Goal: Task Accomplishment & Management: Use online tool/utility

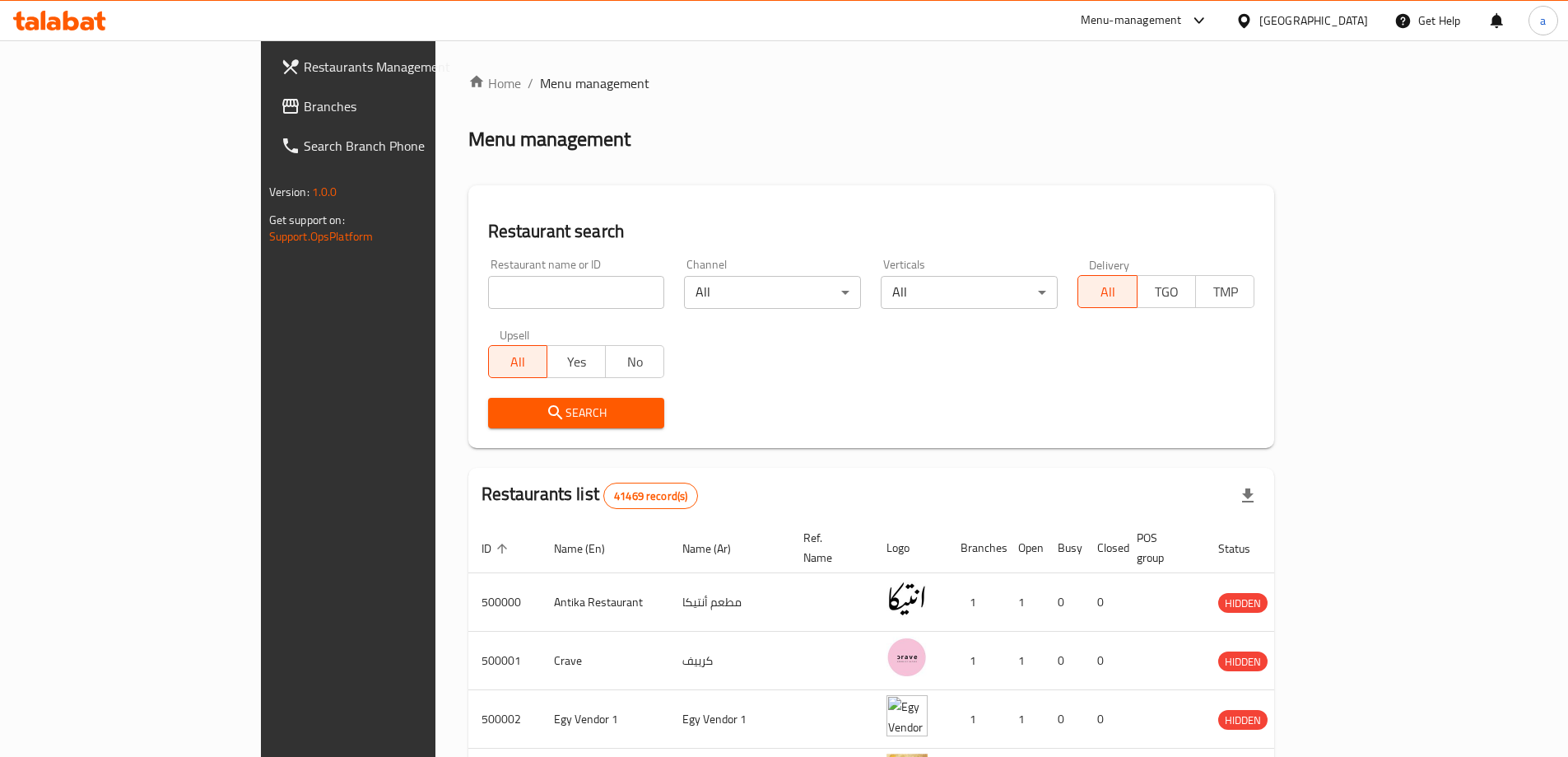
click at [1346, 18] on div "[GEOGRAPHIC_DATA]" at bounding box center [1314, 20] width 109 height 18
drag, startPoint x: 893, startPoint y: 105, endPoint x: 280, endPoint y: 51, distance: 615.4
click at [892, 105] on div "Home / Menu management Menu management Restaurant search Restaurant name or ID …" at bounding box center [872, 630] width 807 height 1114
click at [304, 107] on span "Branches" at bounding box center [406, 106] width 205 height 20
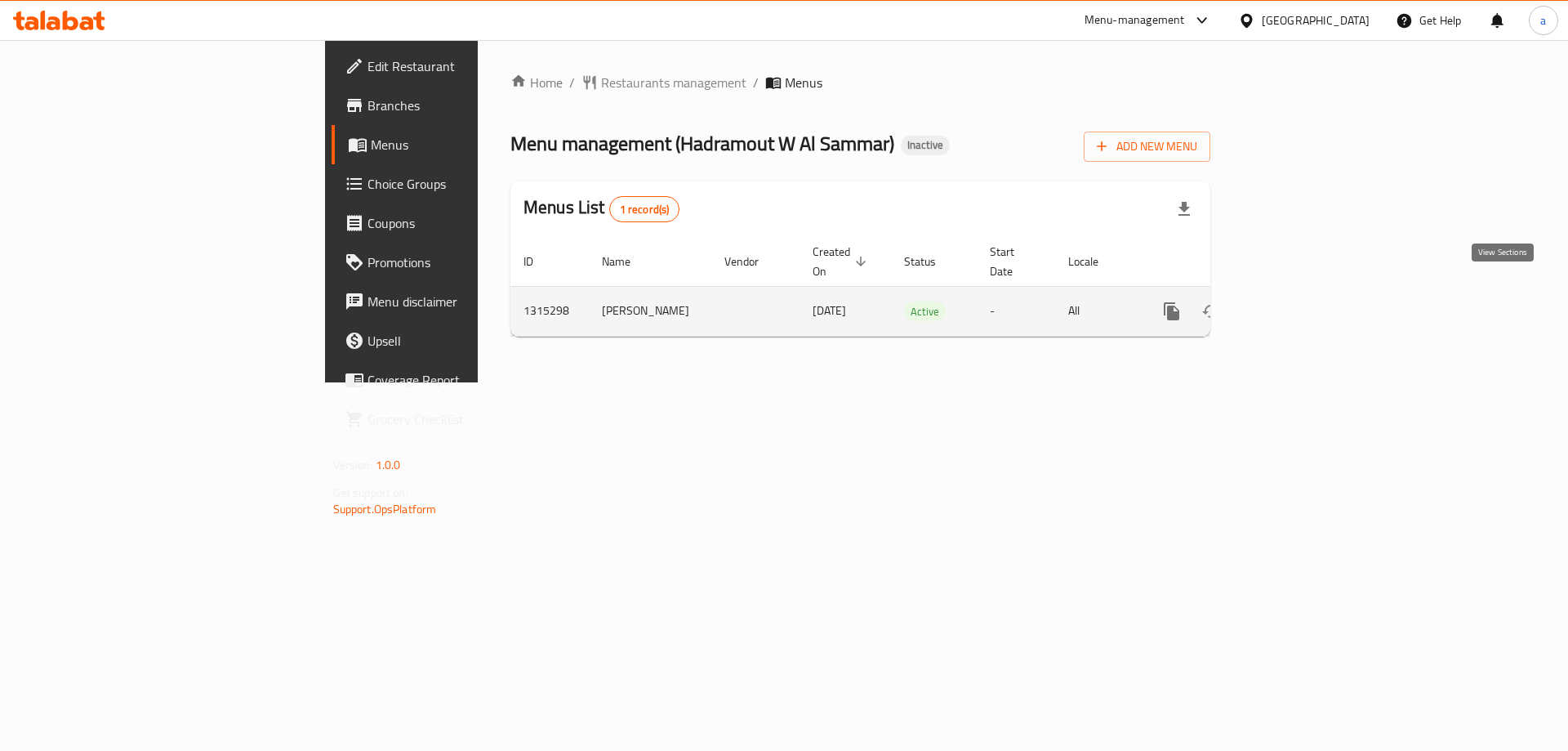
click at [1299, 302] on icon "enhanced table" at bounding box center [1289, 311] width 20 height 20
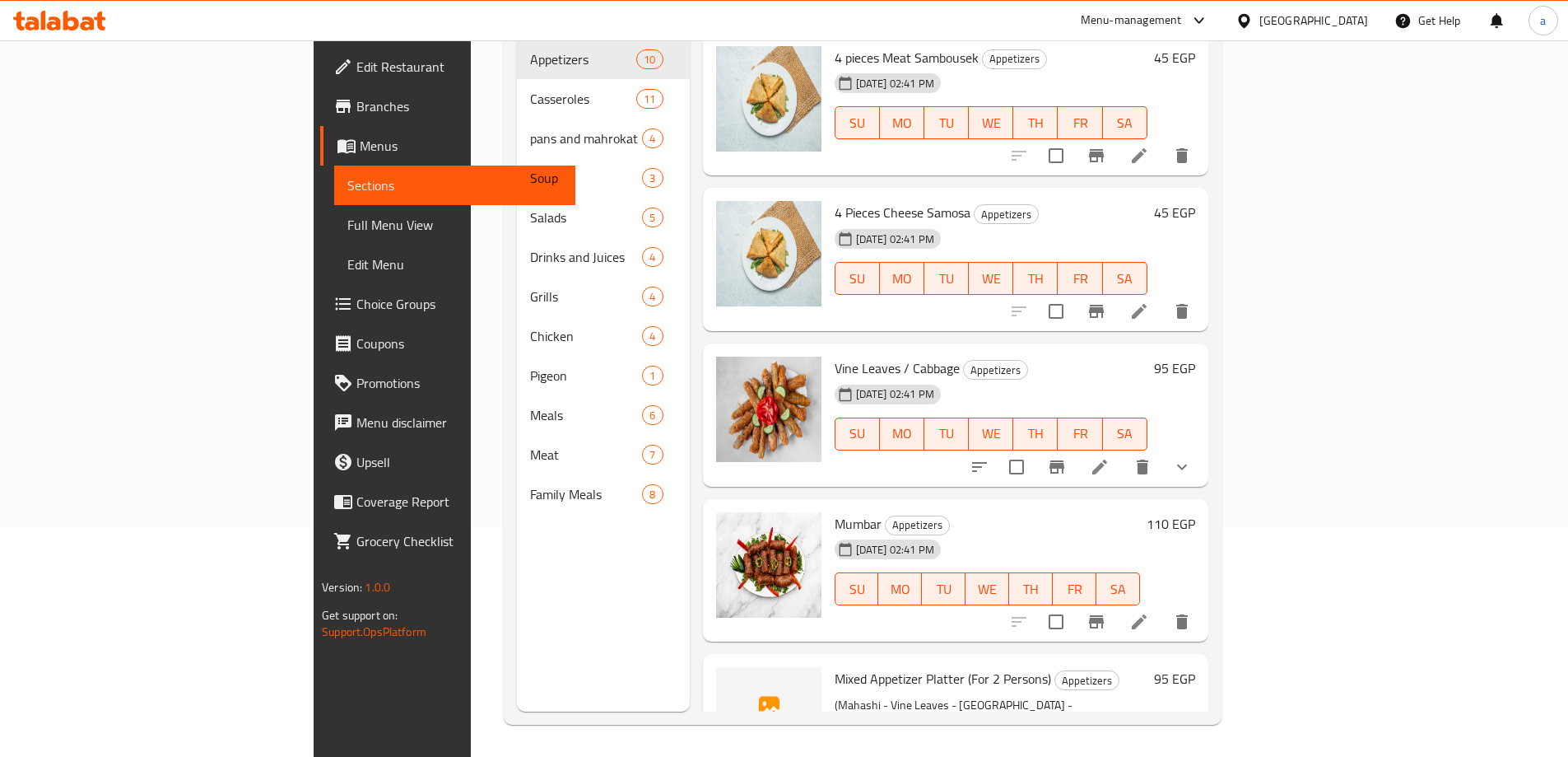
scroll to position [231, 0]
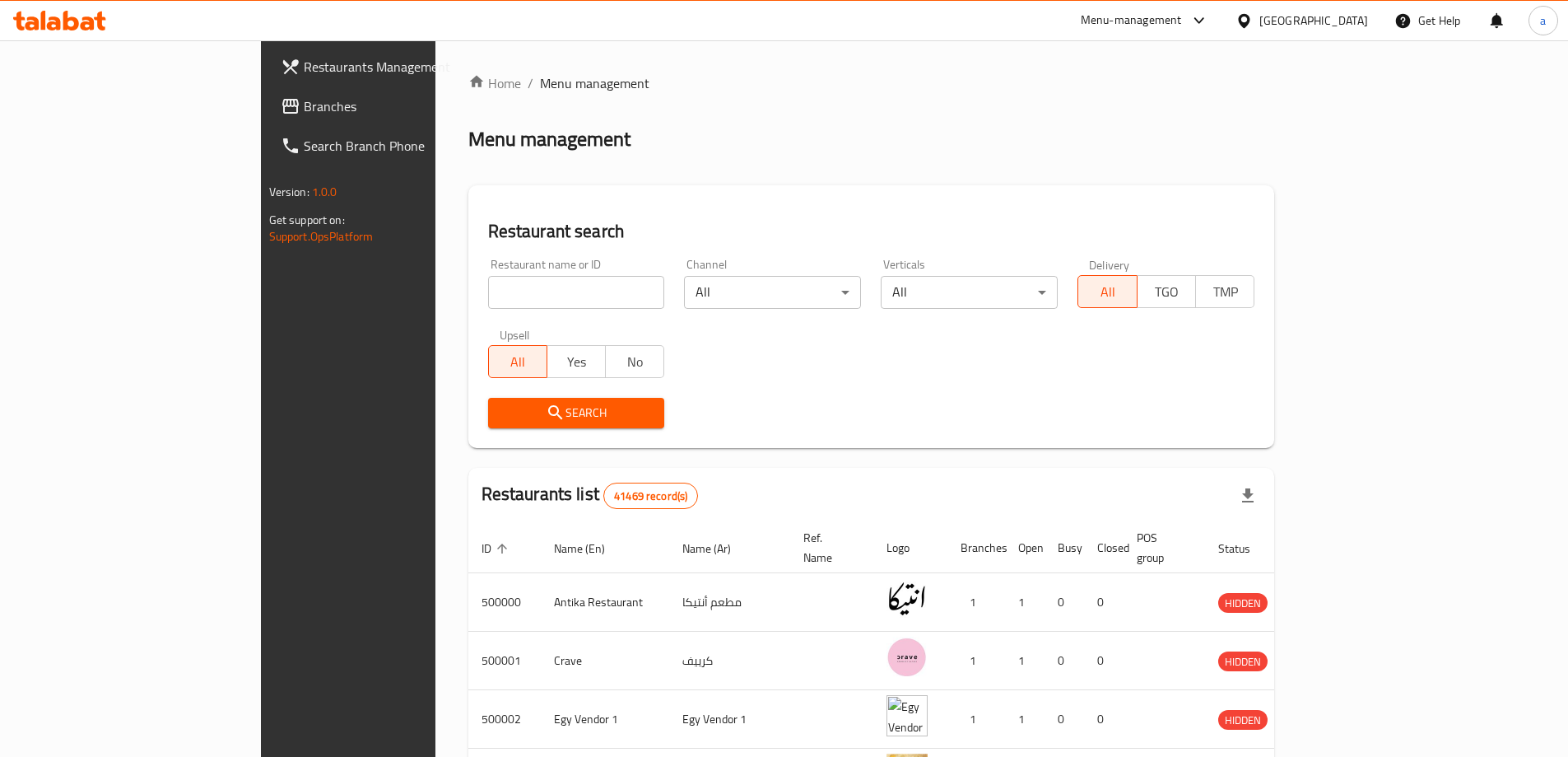
click at [1352, 17] on div "[GEOGRAPHIC_DATA]" at bounding box center [1314, 20] width 109 height 18
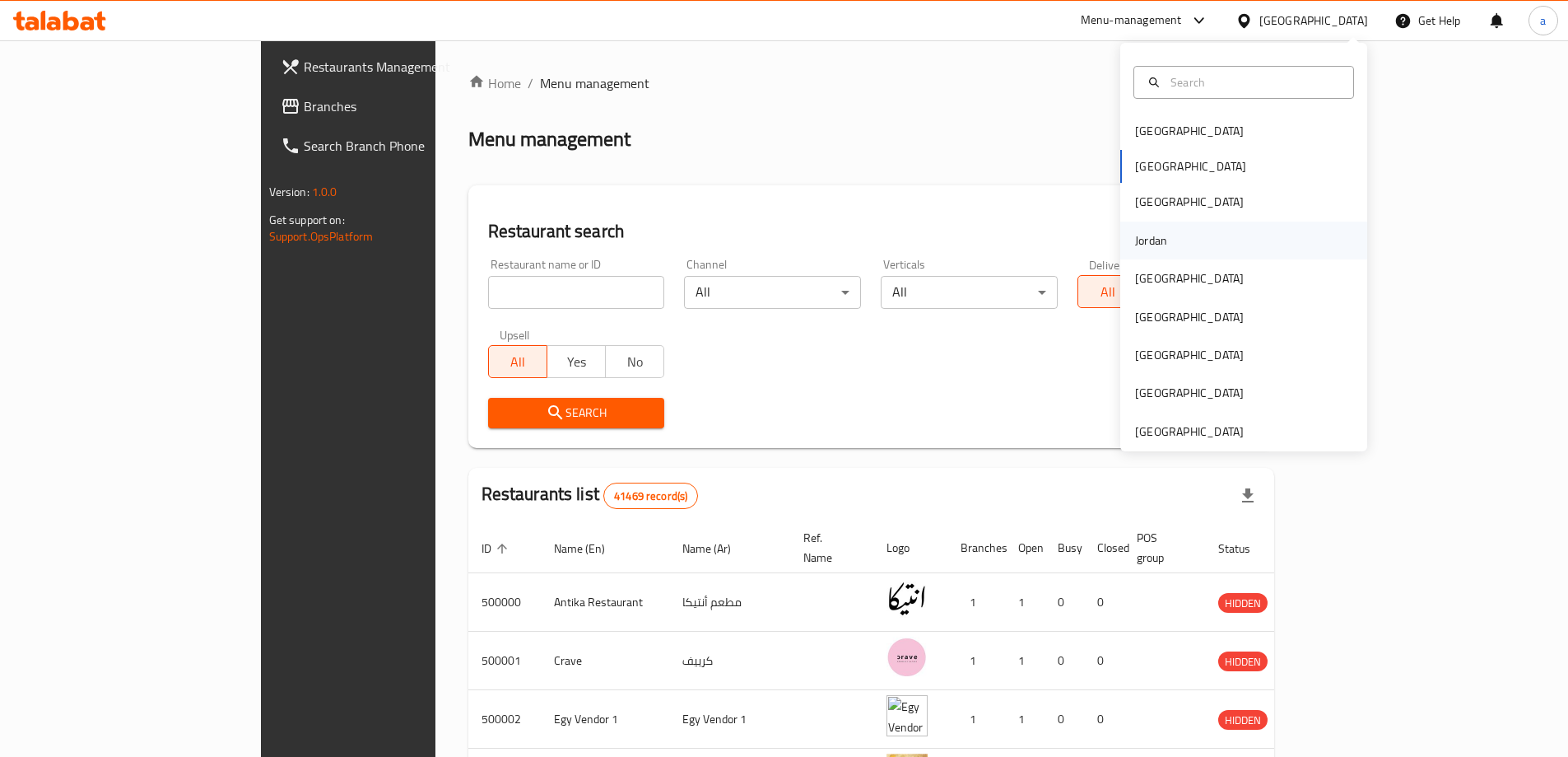
click at [1168, 236] on div "Jordan" at bounding box center [1152, 240] width 58 height 38
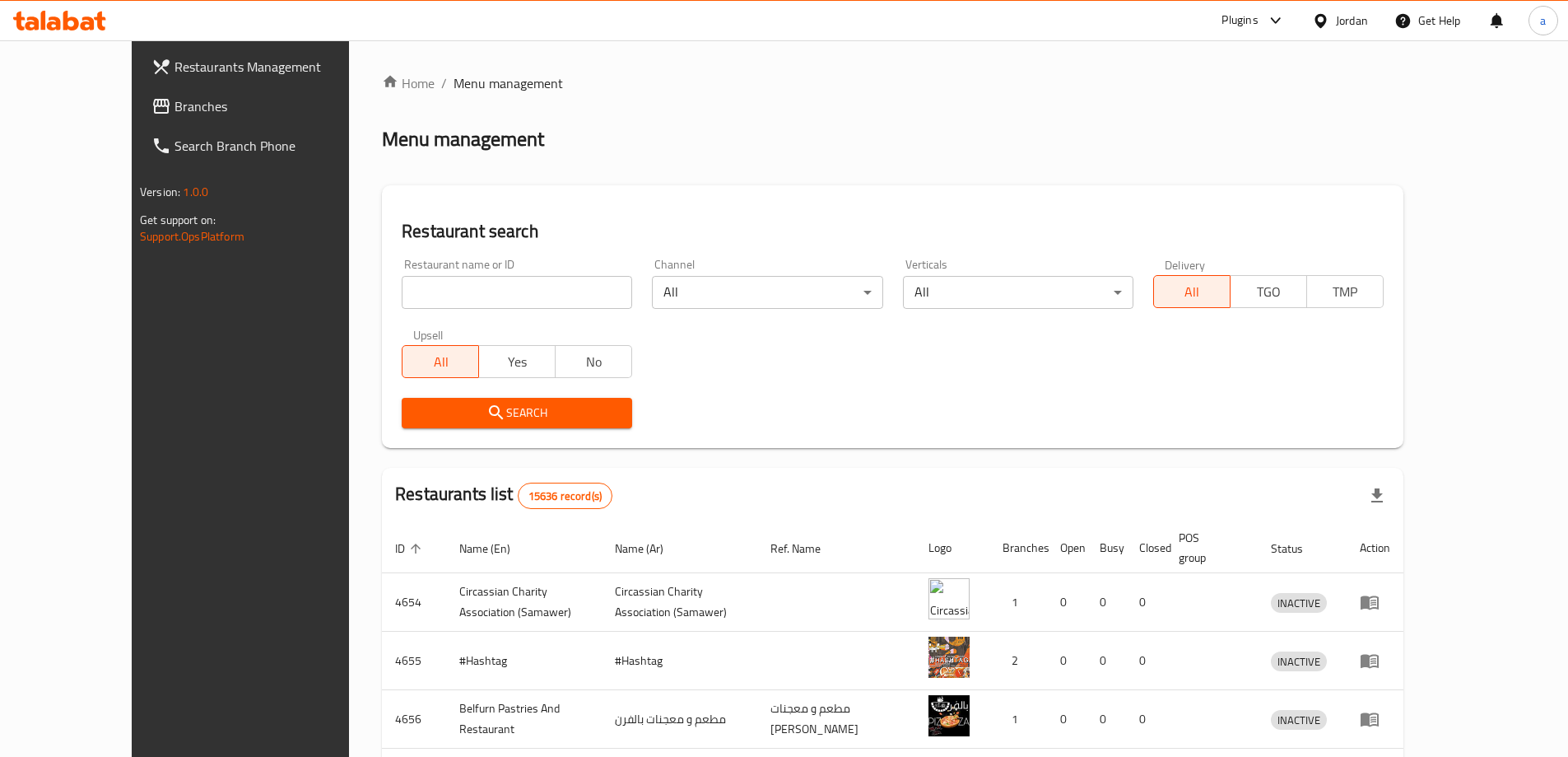
click at [174, 109] on span "Branches" at bounding box center [277, 106] width 205 height 20
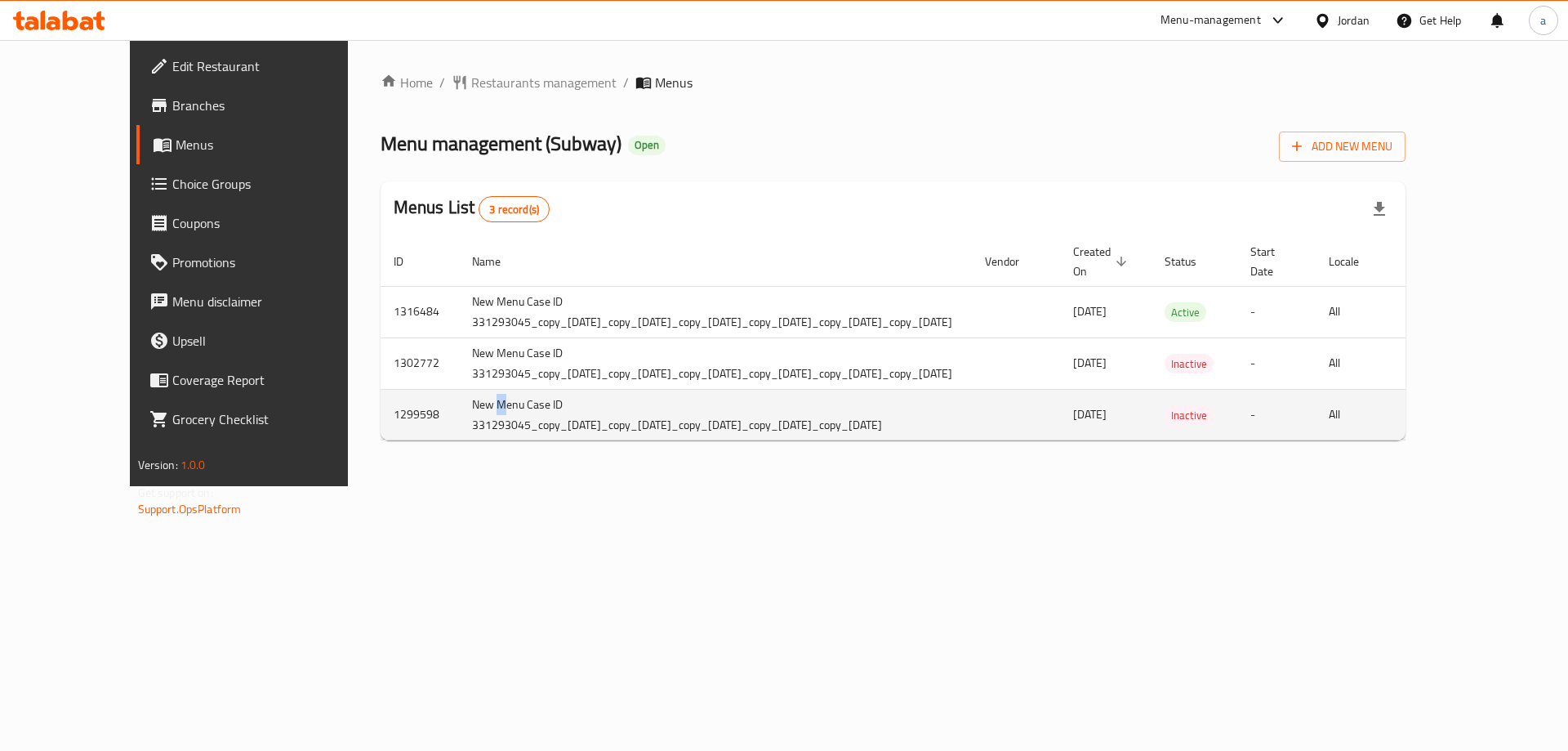
click at [458, 436] on td "New Menu Case ID 331293045_copy_06/01/2025_copy_13/01/2025_copy_30/01/2025_copy…" at bounding box center [714, 414] width 512 height 51
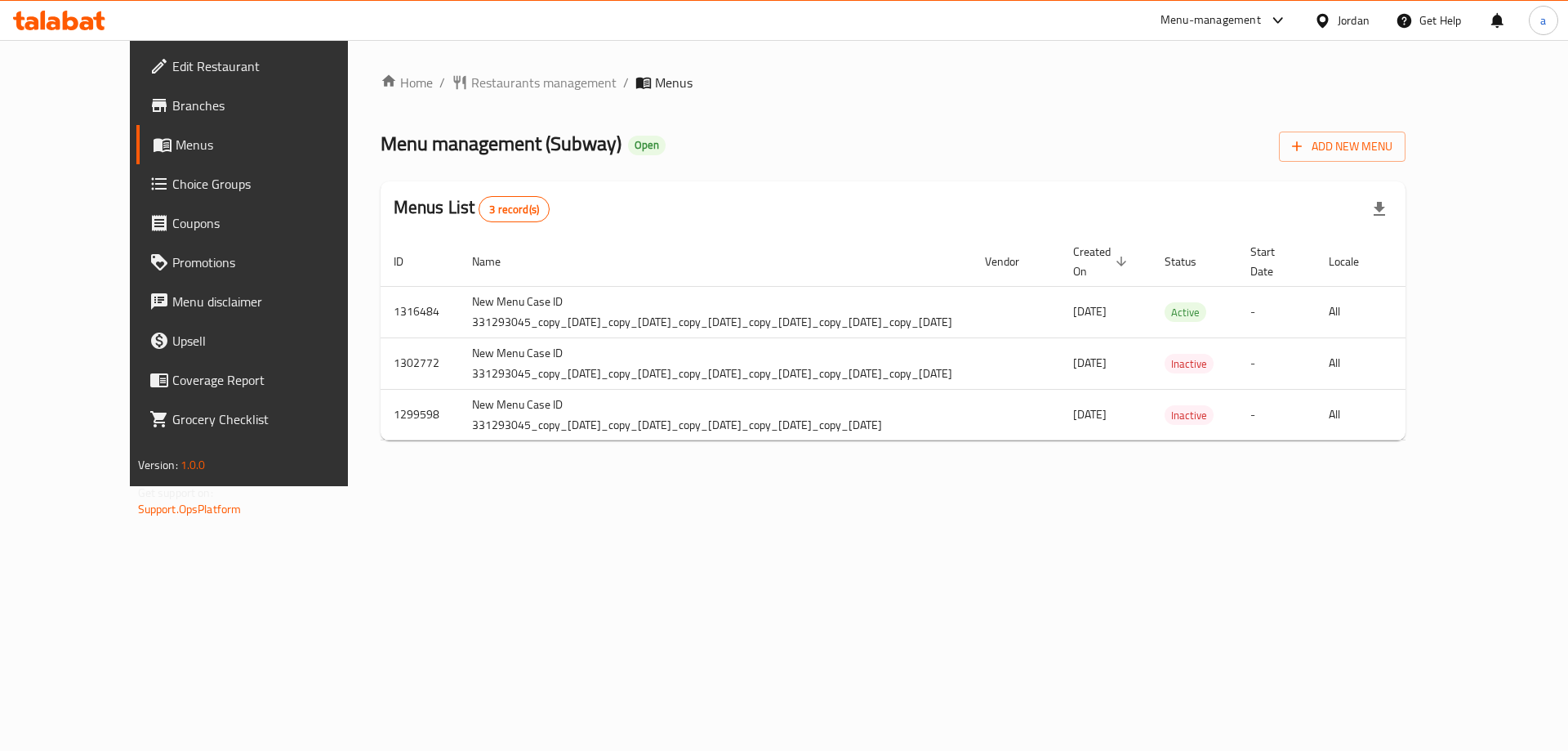
click at [417, 465] on div "Home / Restaurants management / Menus Menu management ( Subway ) Open Add New M…" at bounding box center [893, 262] width 1091 height 446
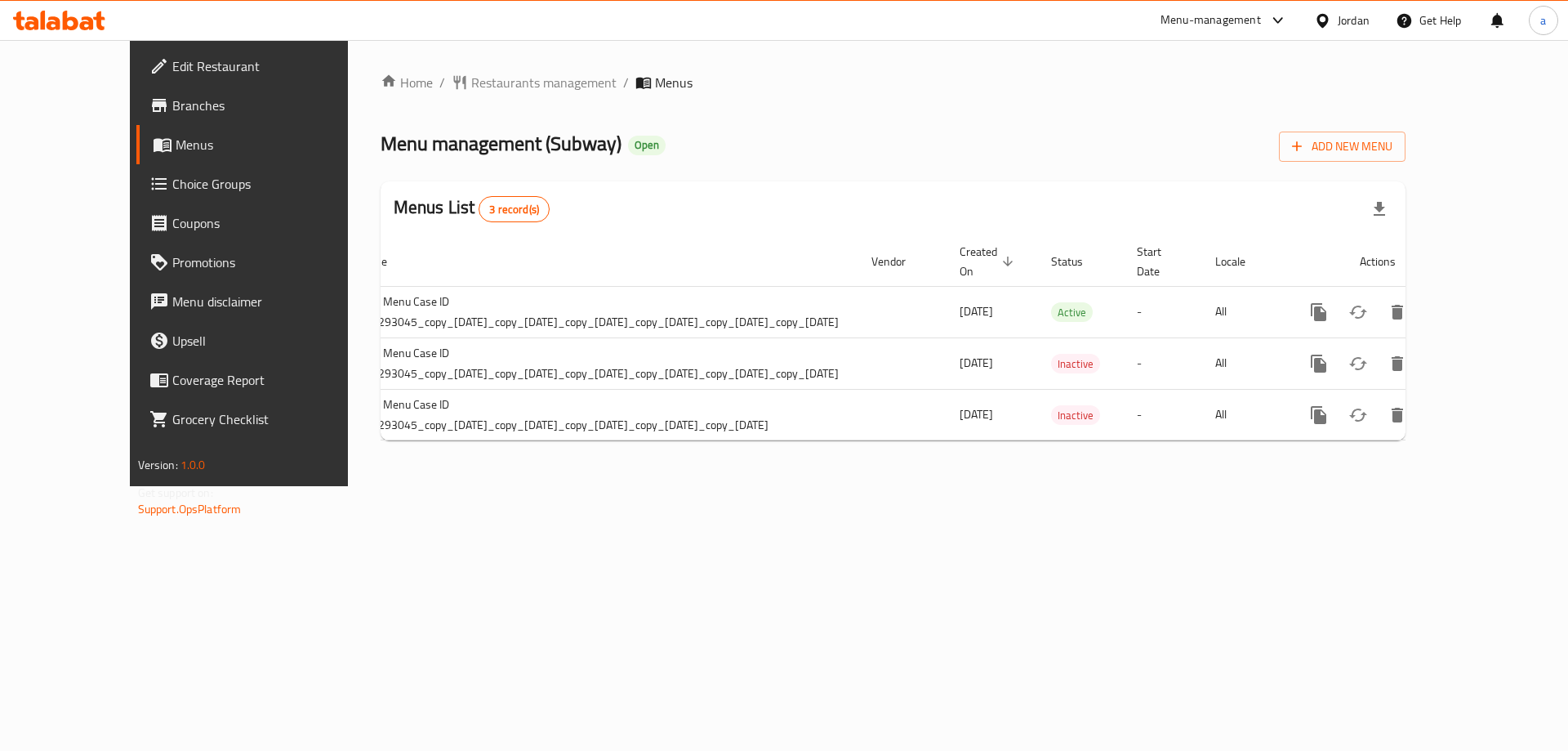
scroll to position [0, 123]
drag, startPoint x: 545, startPoint y: 452, endPoint x: 536, endPoint y: 454, distance: 9.2
click at [536, 453] on div "Home / Restaurants management / Menus Menu management ( Subway ) Open Add New M…" at bounding box center [893, 262] width 1026 height 381
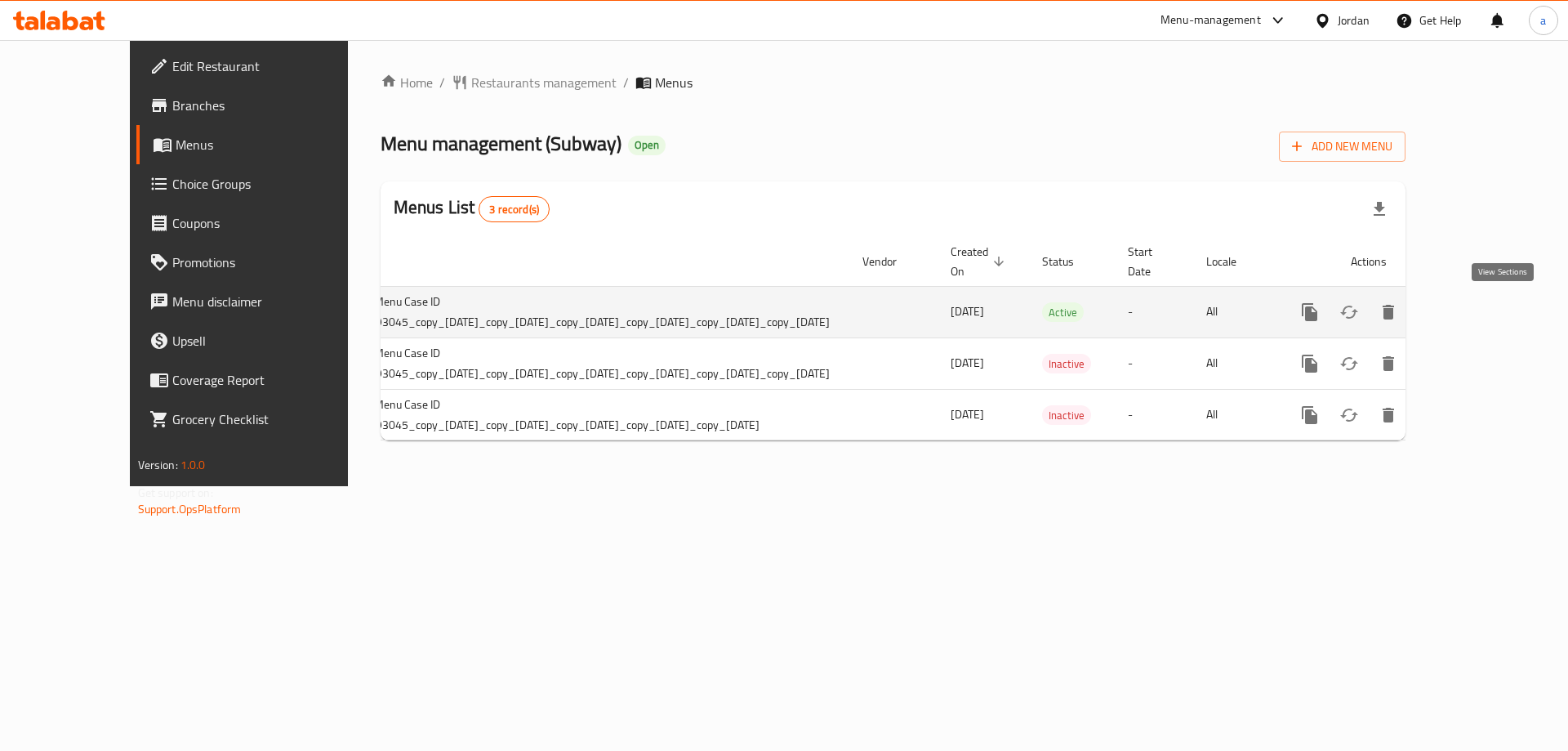
click at [1437, 309] on icon "enhanced table" at bounding box center [1427, 312] width 20 height 20
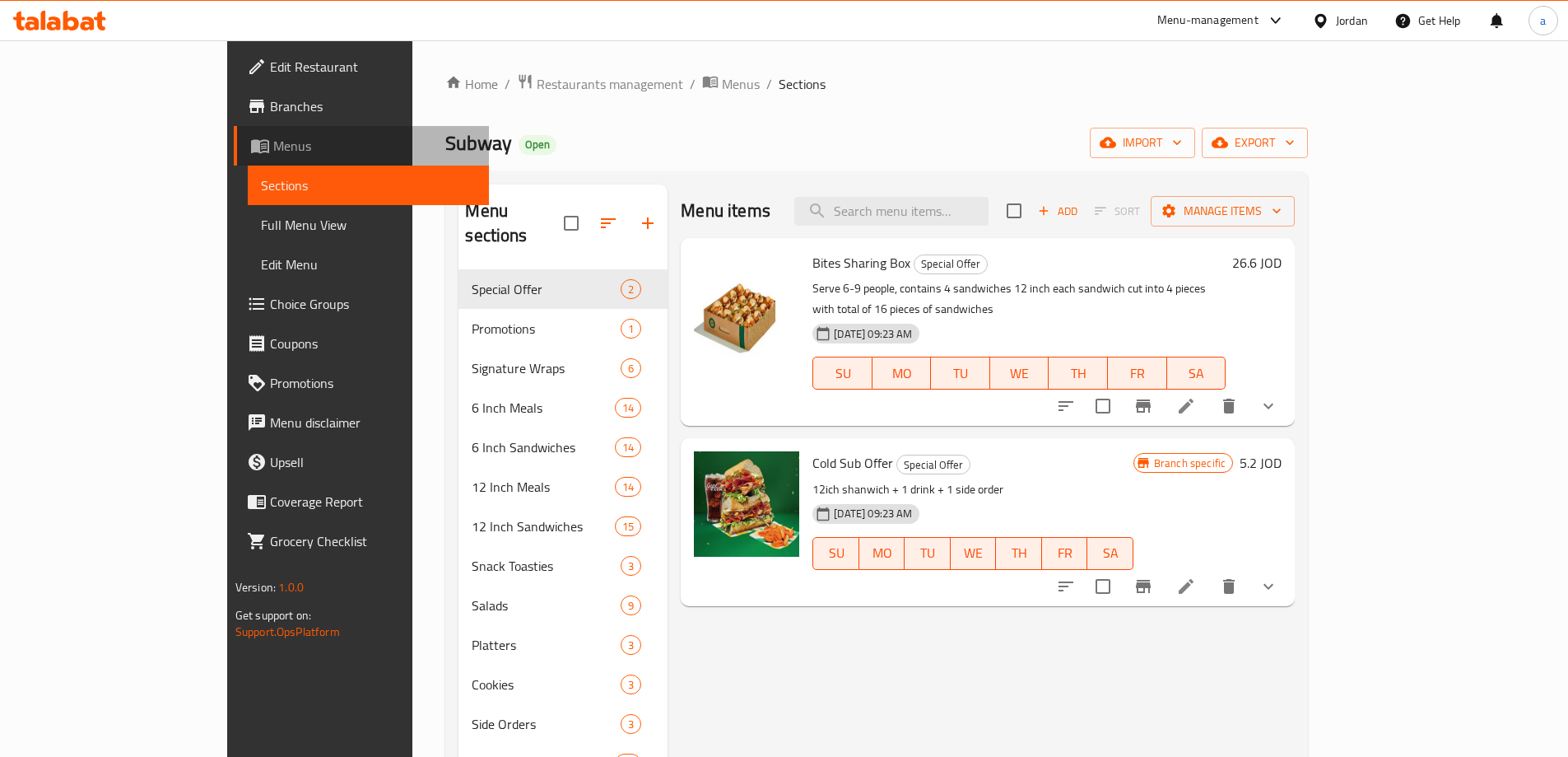
click at [273, 145] on span "Menus" at bounding box center [374, 145] width 203 height 20
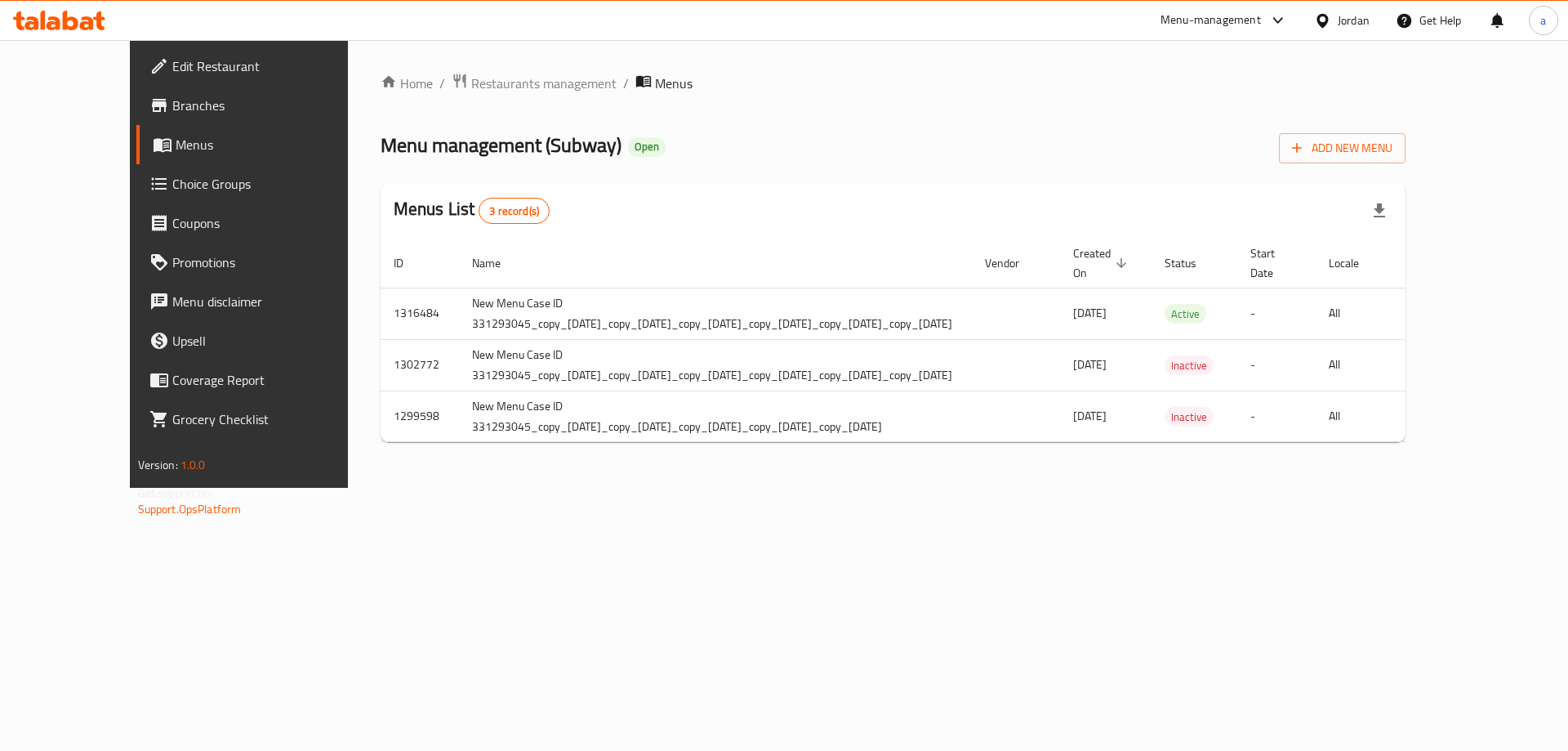
click at [1362, 455] on div "Home / Restaurants management / Menus Menu management ( Subway ) Open Add New M…" at bounding box center [893, 263] width 1026 height 382
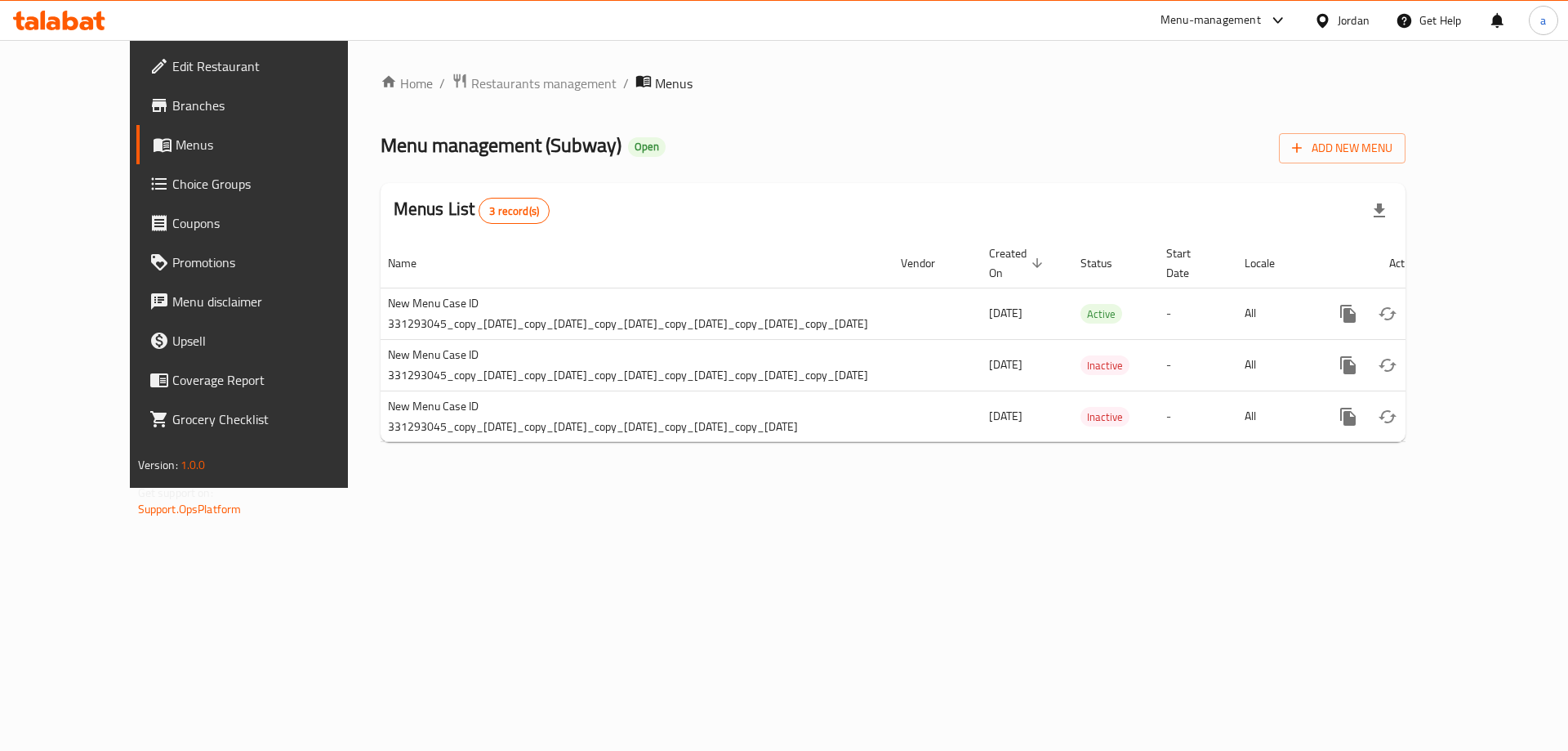
scroll to position [0, 123]
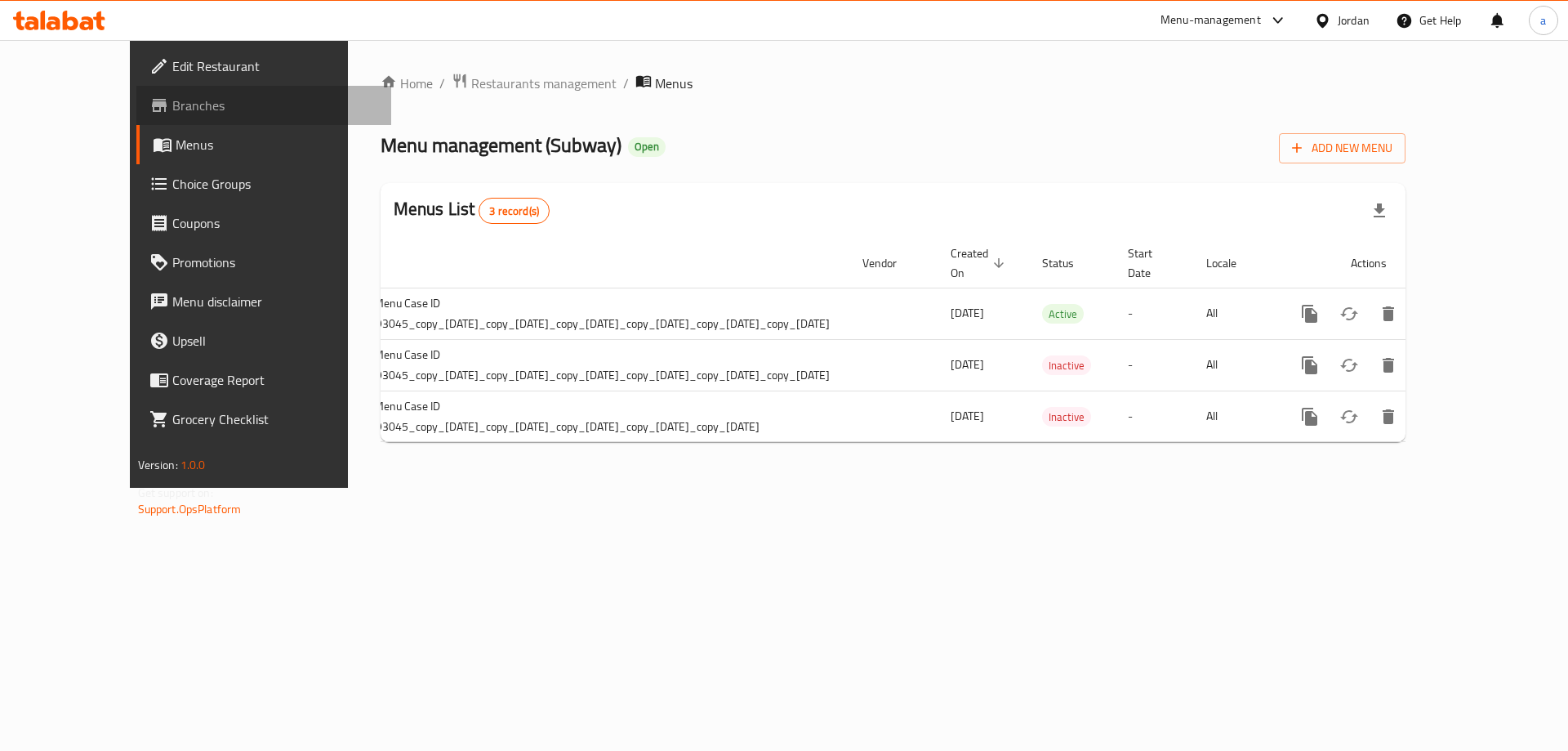
click at [172, 111] on span "Branches" at bounding box center [275, 105] width 206 height 20
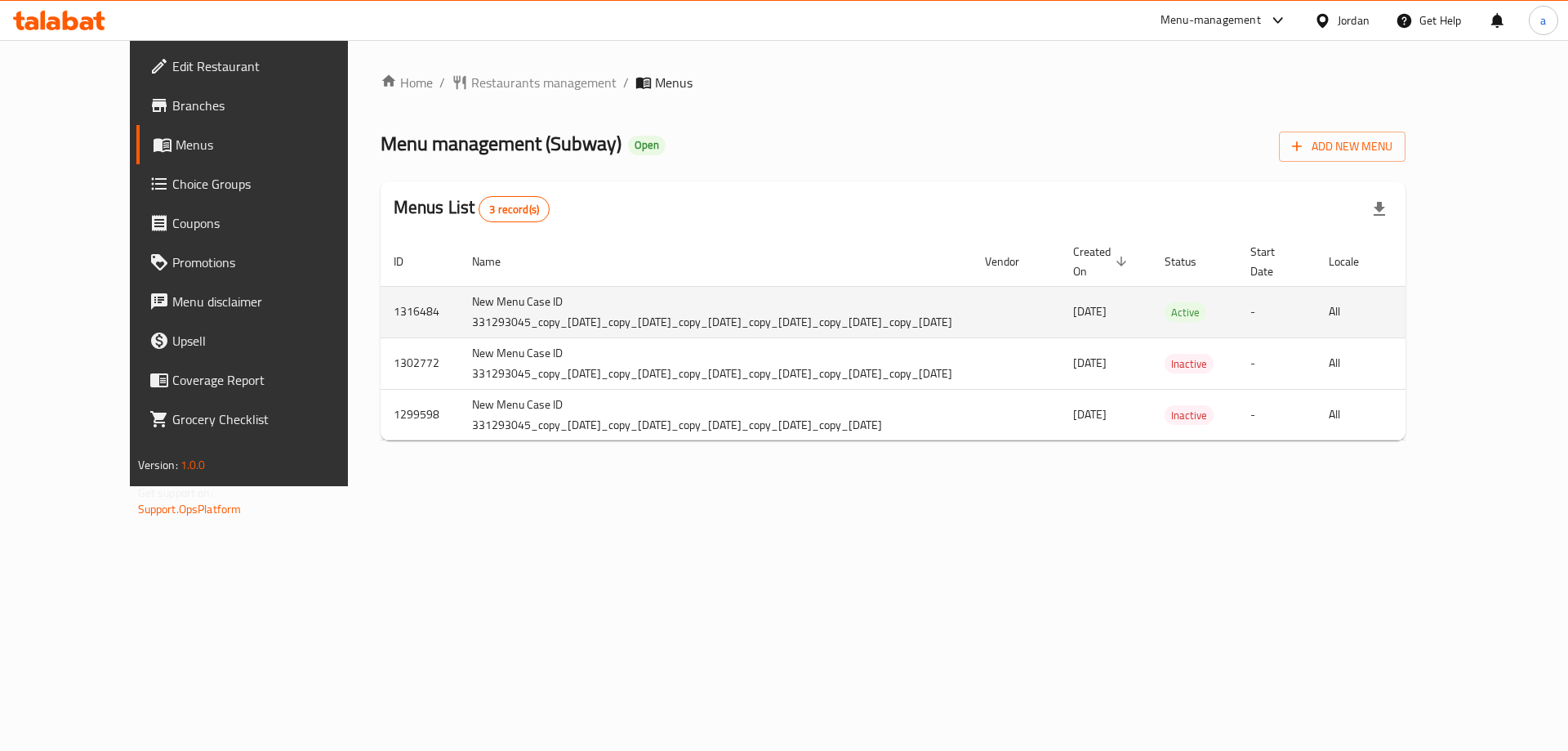
click at [972, 325] on td "New Menu Case ID 331293045_copy_[DATE]_copy_[DATE]_copy_[DATE]_copy_[DATE]_copy…" at bounding box center [714, 311] width 512 height 51
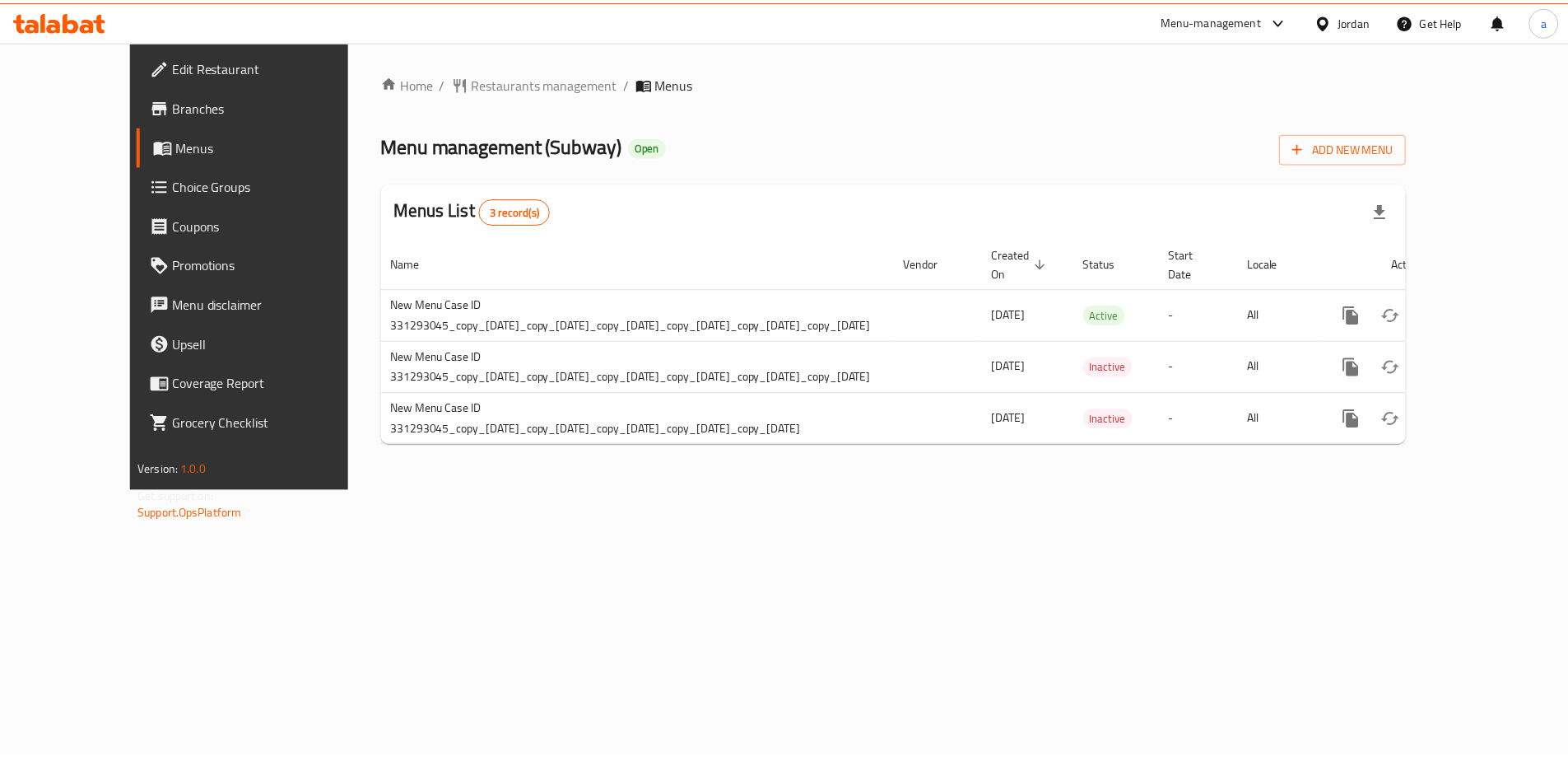
scroll to position [0, 124]
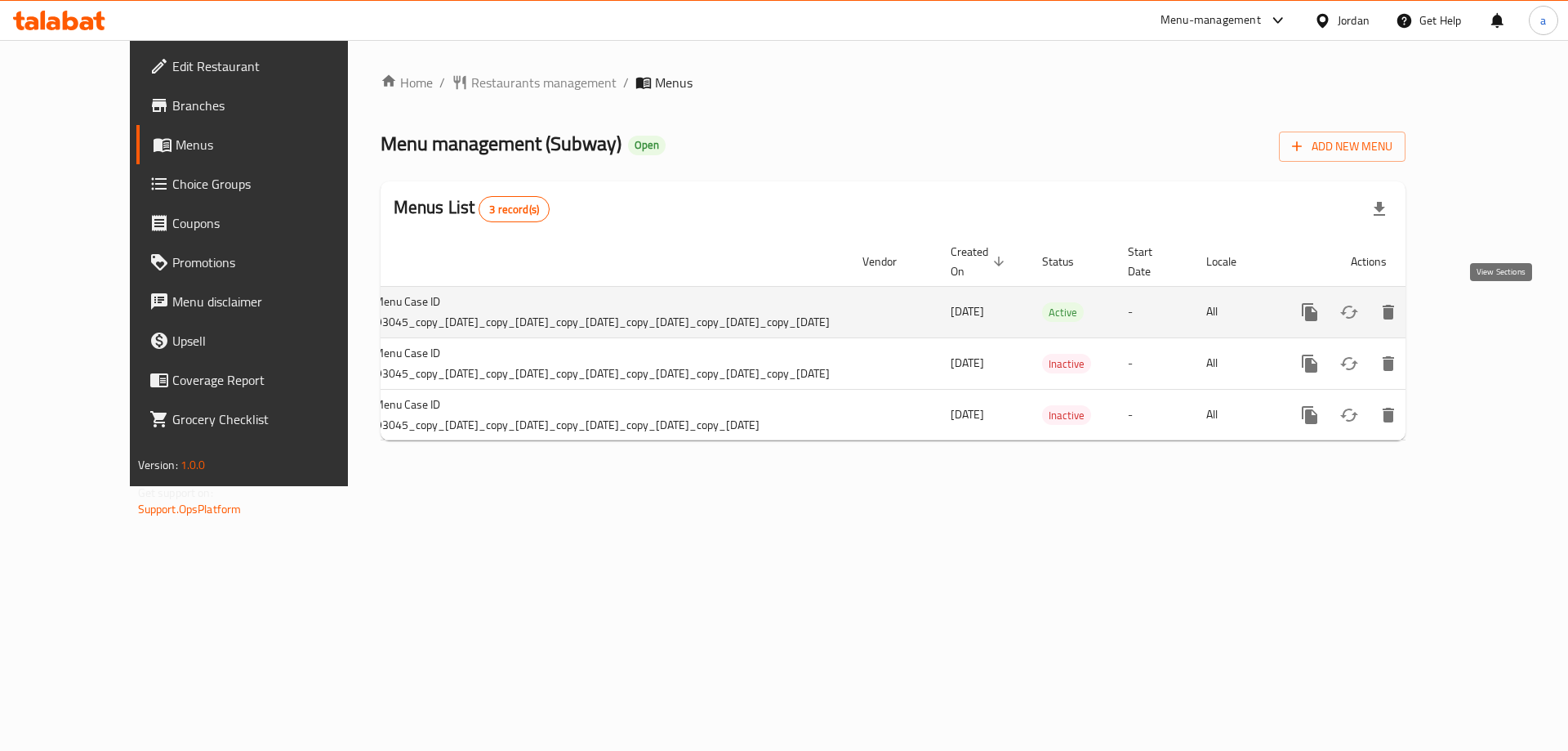
click at [1437, 313] on icon "enhanced table" at bounding box center [1427, 312] width 20 height 20
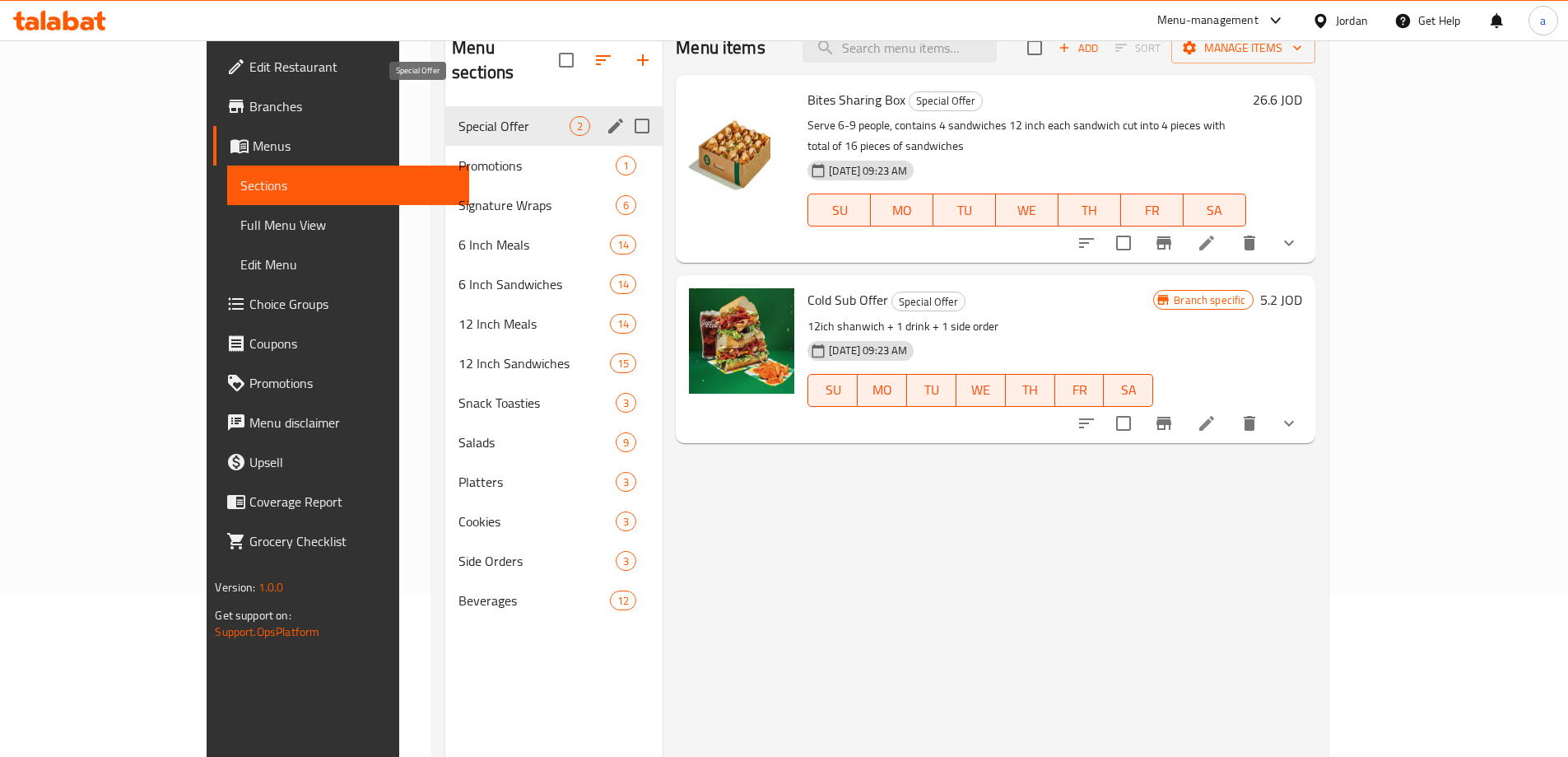
scroll to position [66, 0]
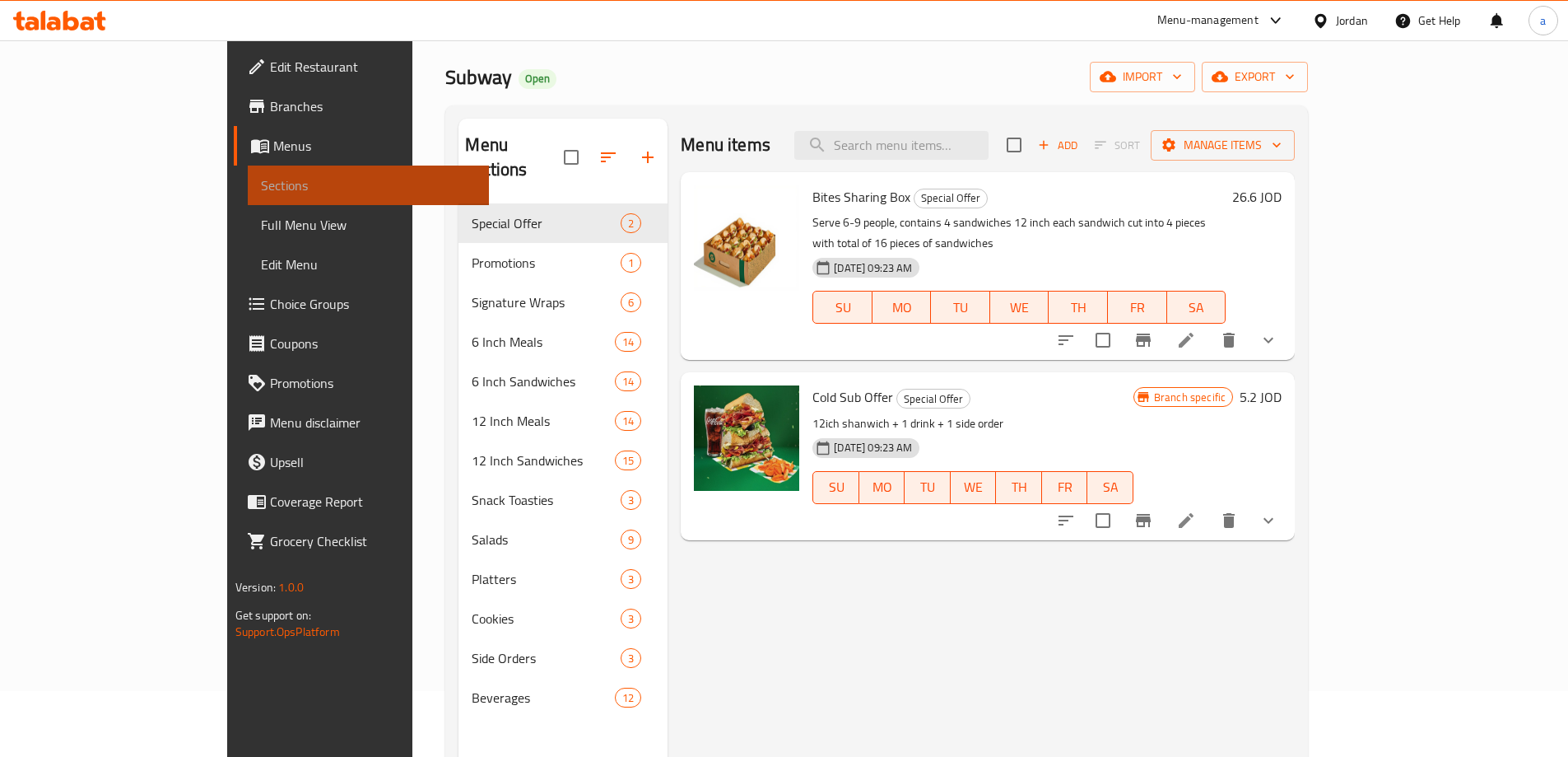
click at [261, 182] on span "Sections" at bounding box center [368, 185] width 215 height 20
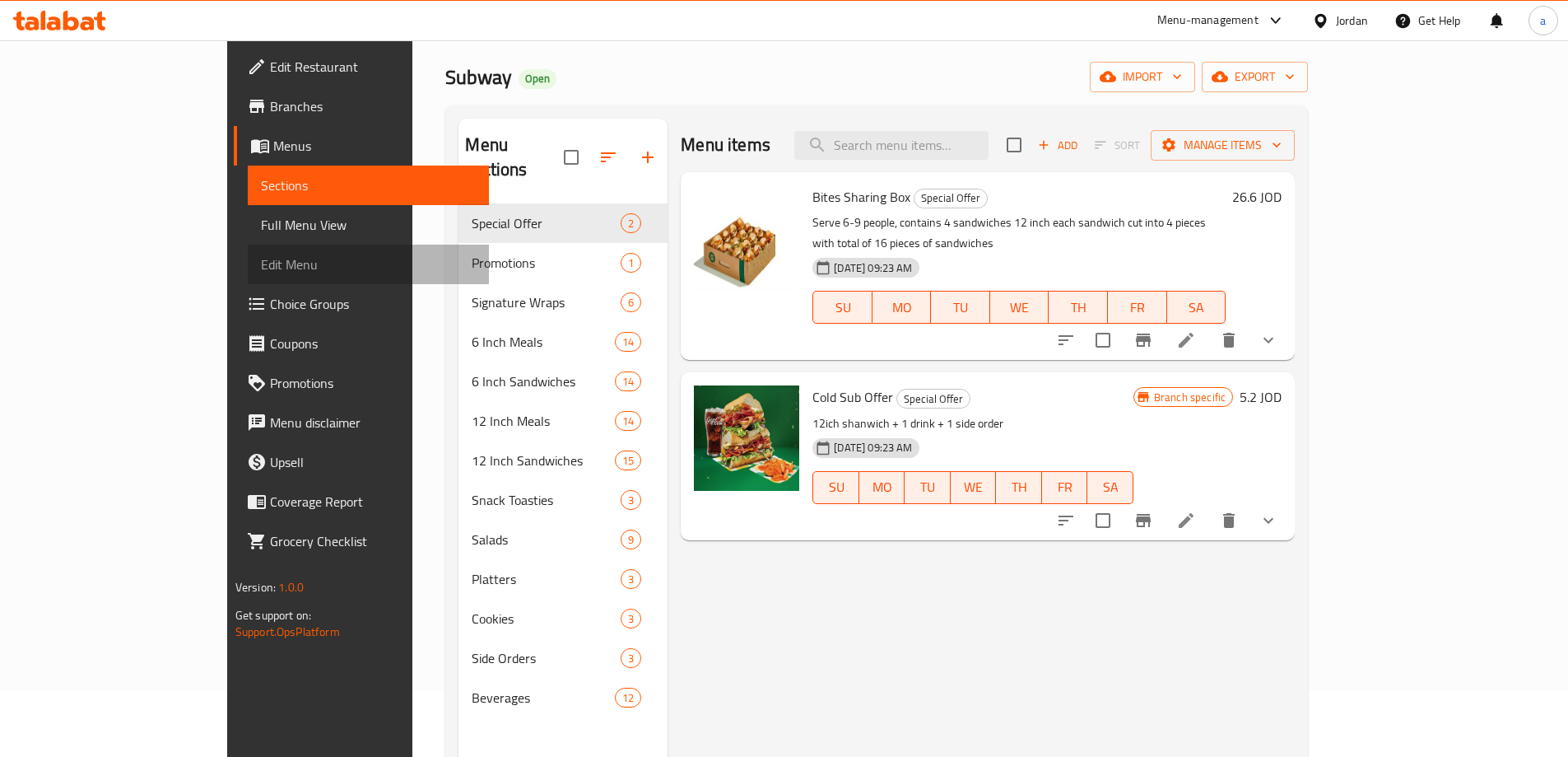
click at [261, 273] on span "Edit Menu" at bounding box center [368, 264] width 215 height 20
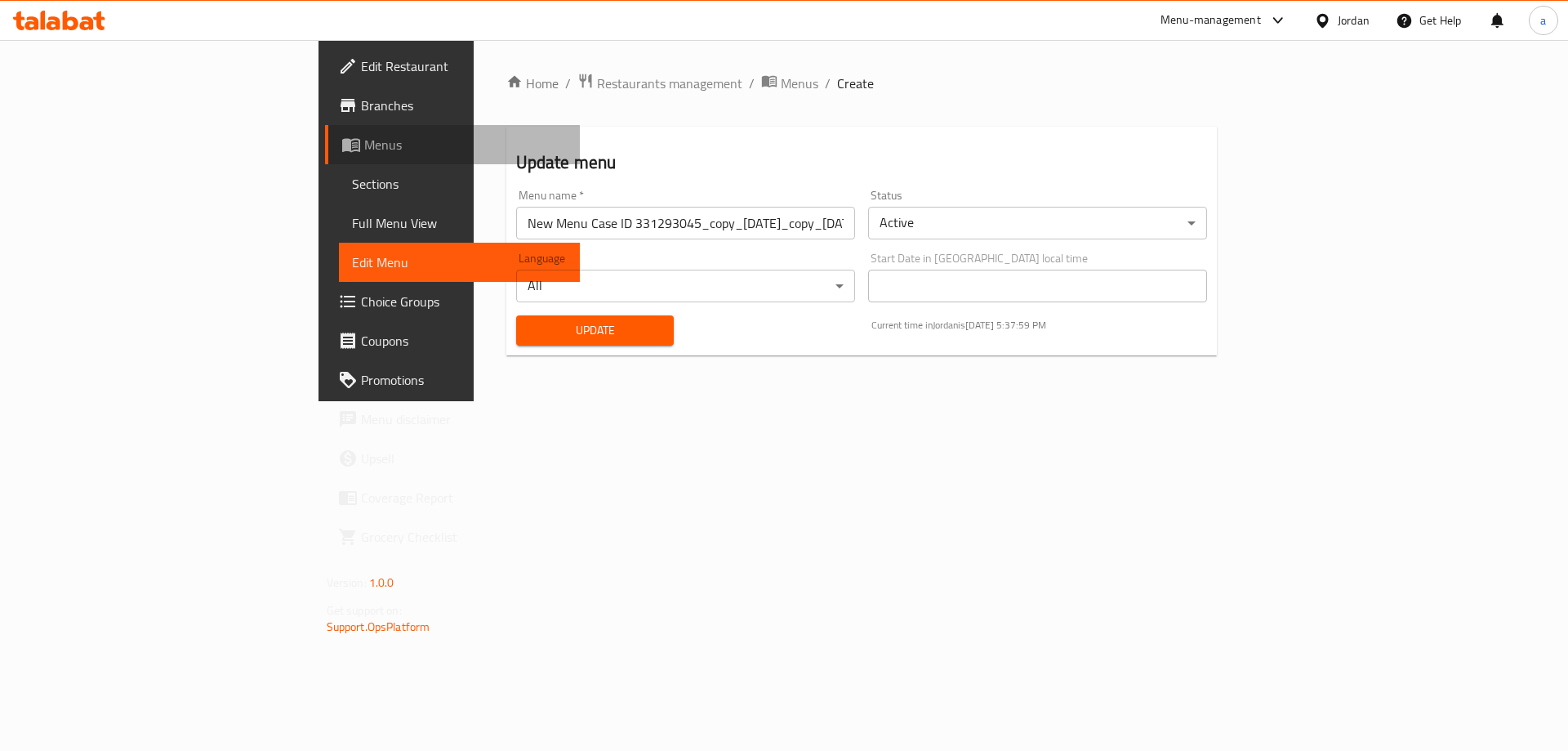
click at [365, 145] on span "Menus" at bounding box center [466, 144] width 204 height 20
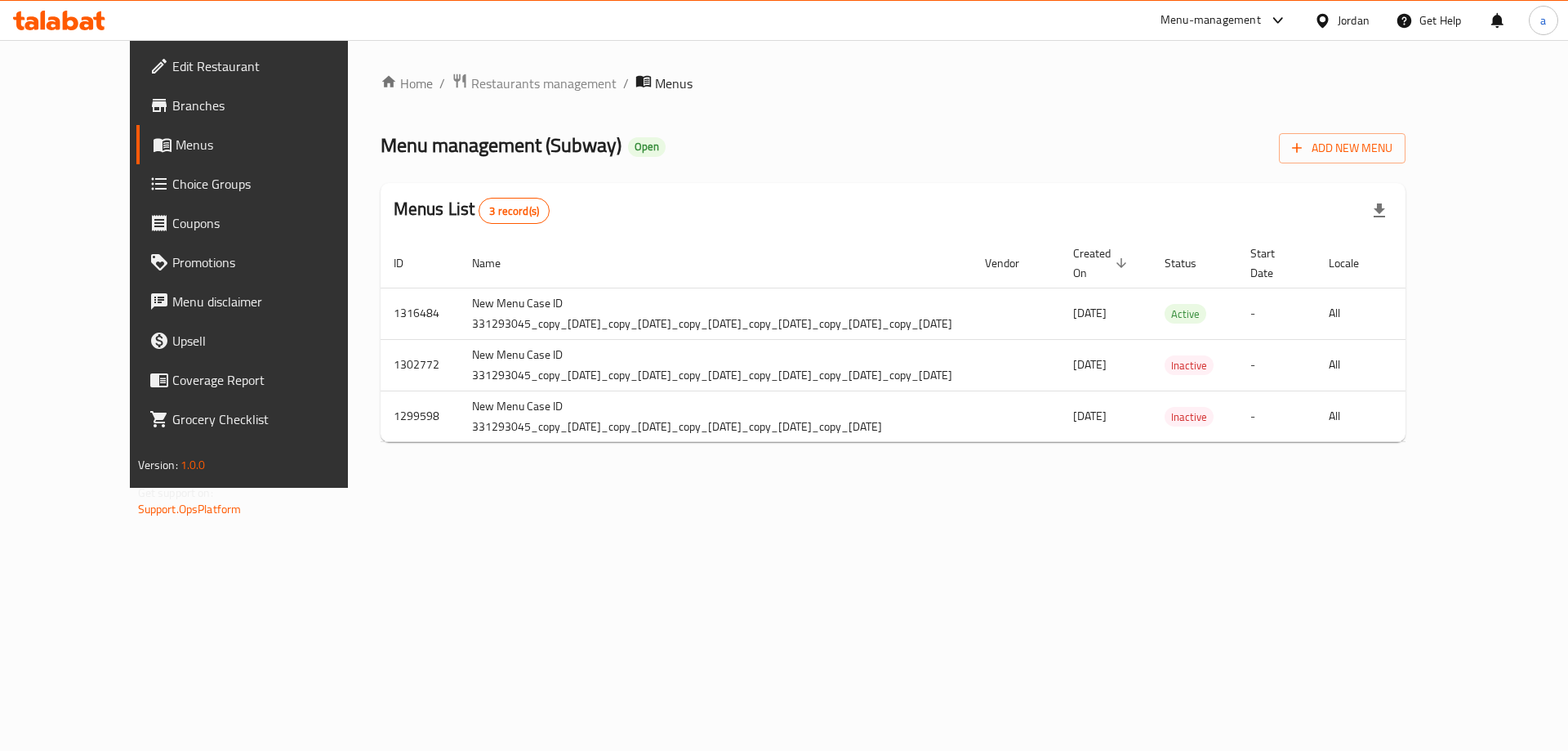
scroll to position [0, 31]
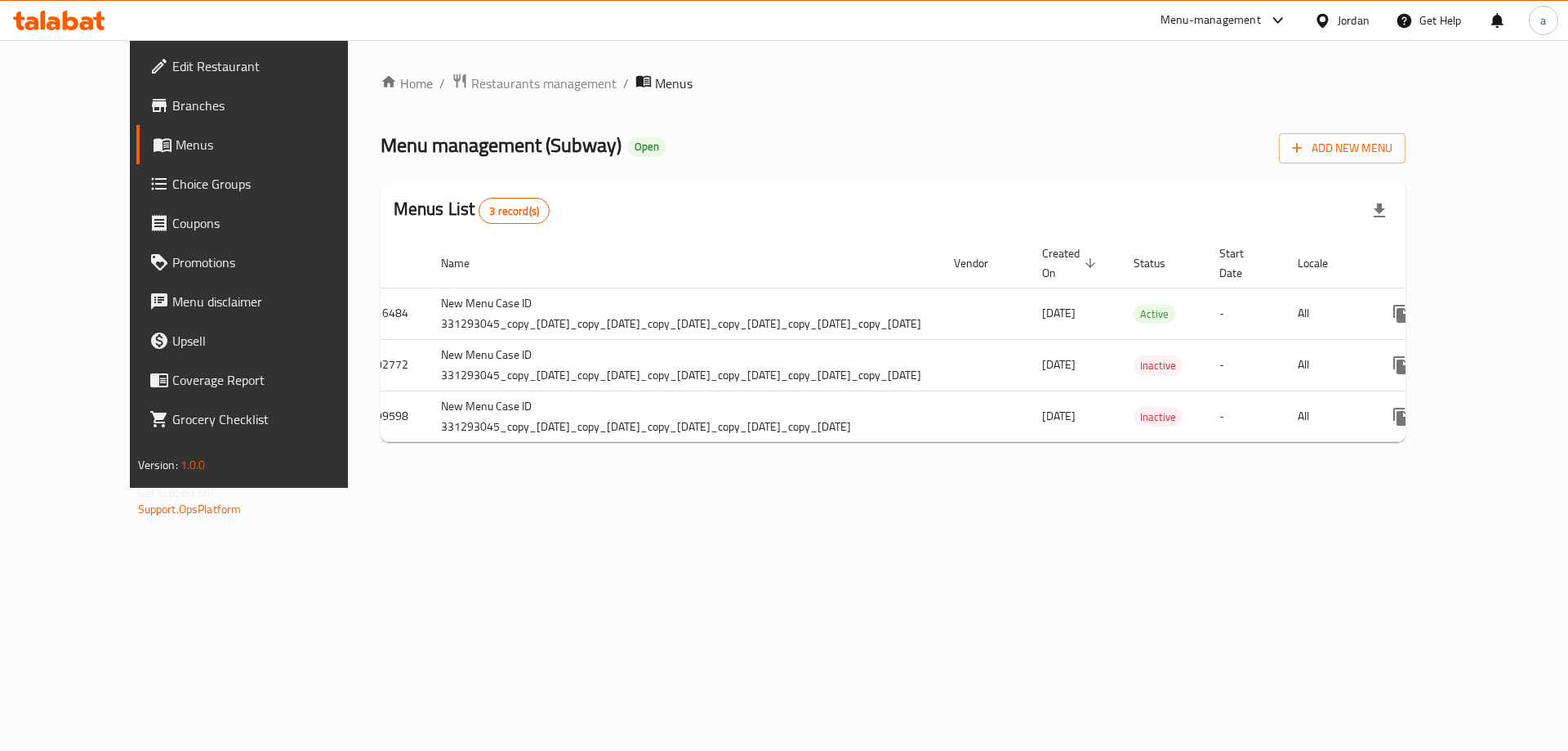
click at [172, 108] on span "Branches" at bounding box center [275, 105] width 206 height 20
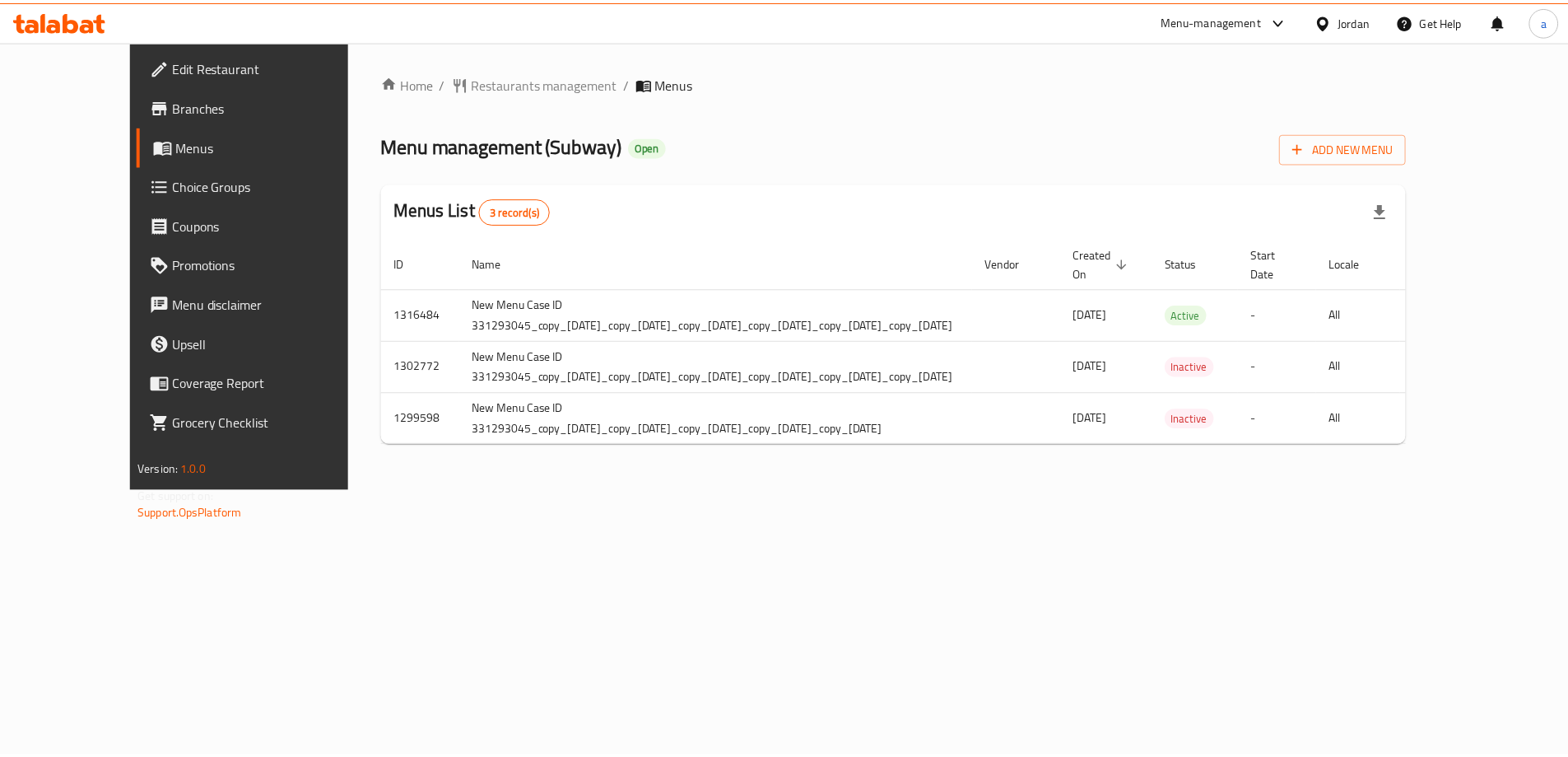
scroll to position [0, 124]
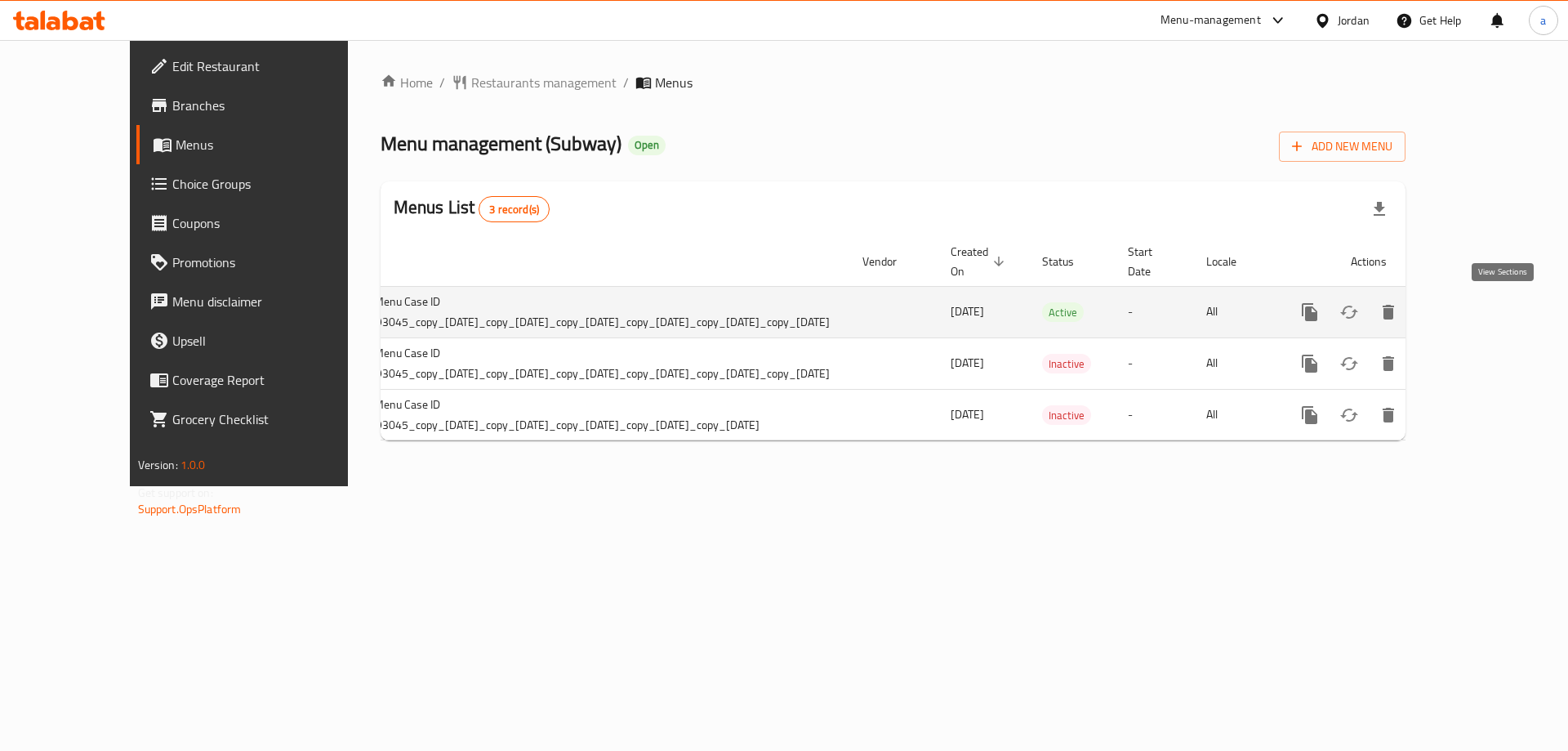
click at [1437, 303] on icon "enhanced table" at bounding box center [1427, 312] width 20 height 20
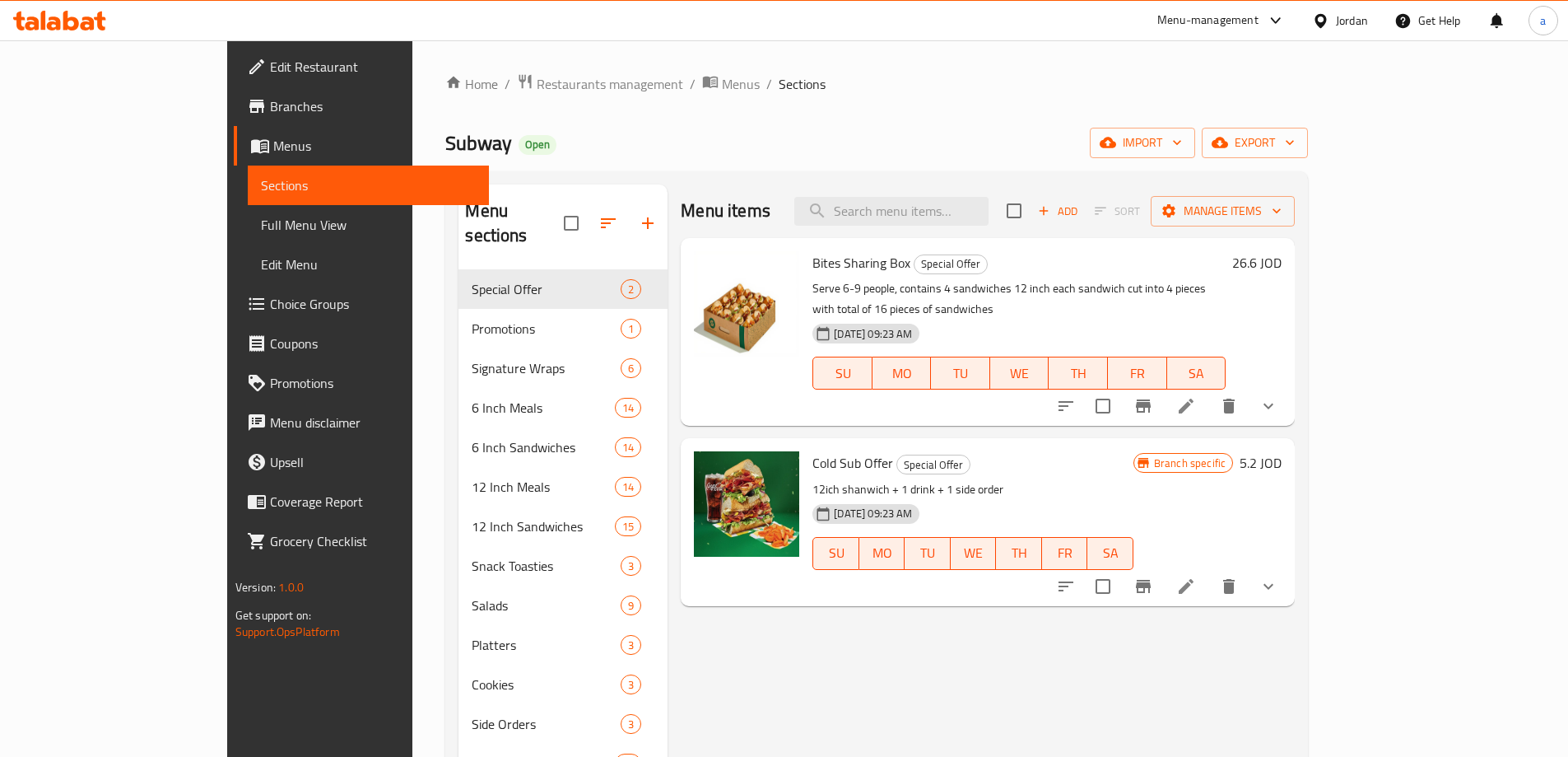
click at [234, 118] on link "Branches" at bounding box center [361, 106] width 255 height 39
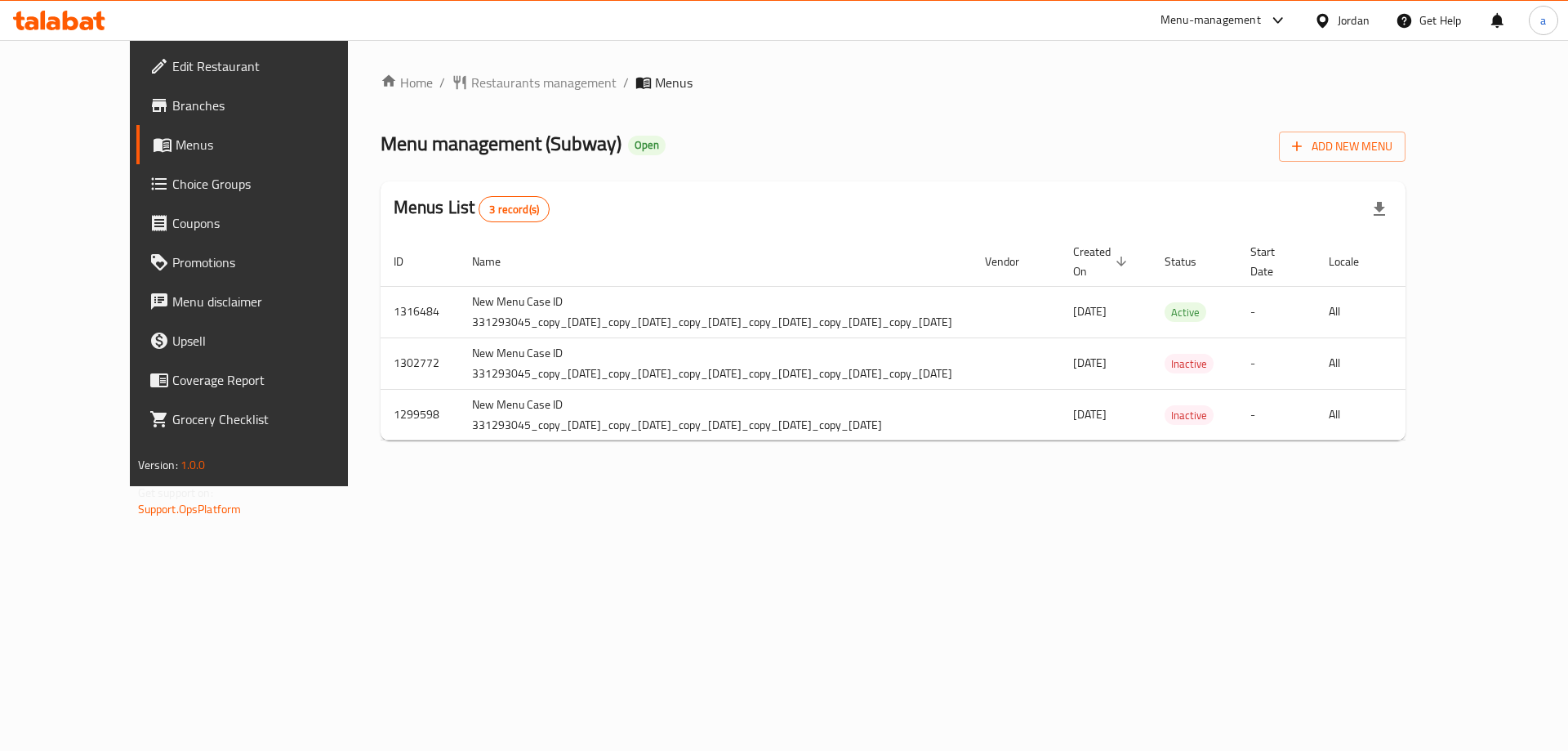
scroll to position [0, 123]
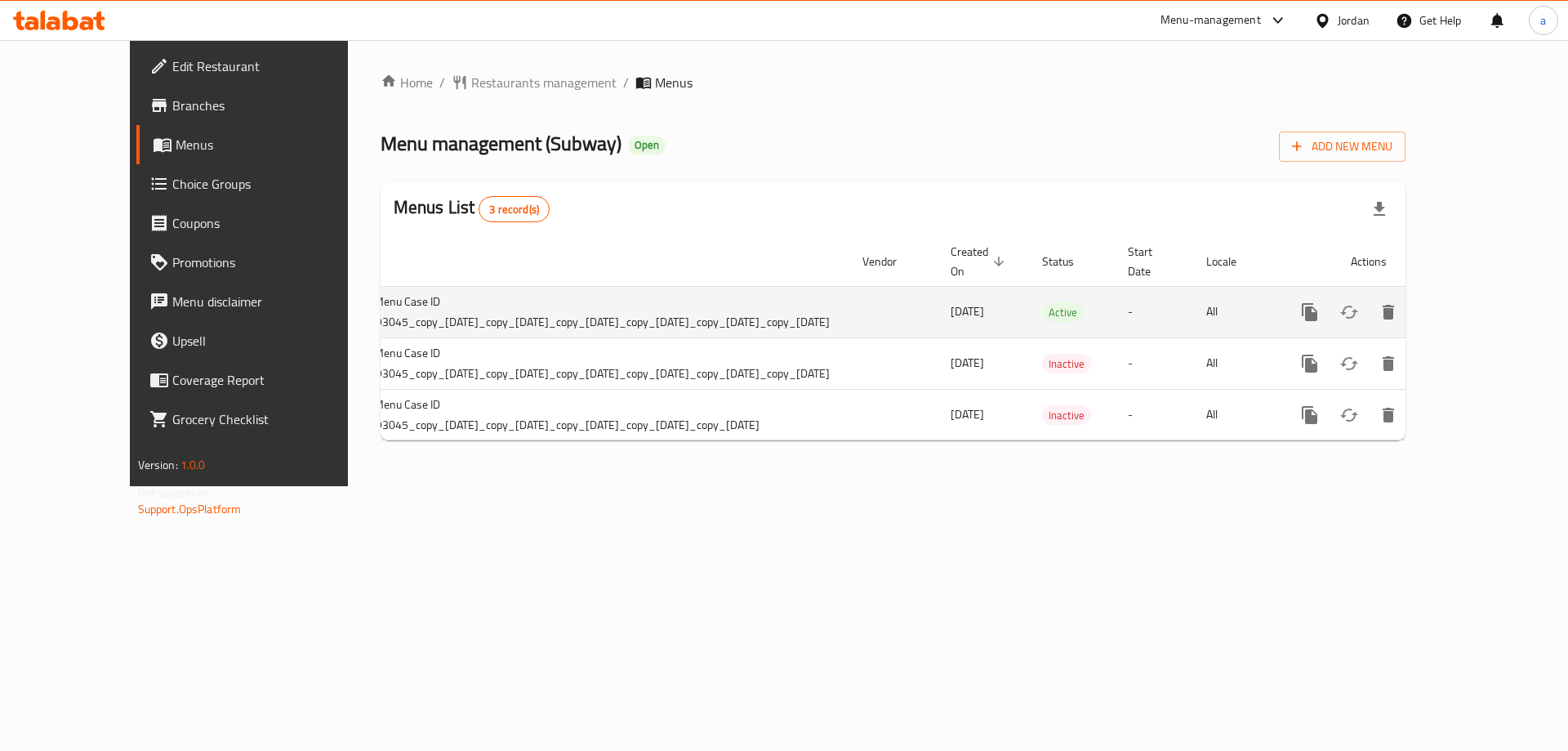
click at [1435, 314] on icon "enhanced table" at bounding box center [1428, 312] width 15 height 15
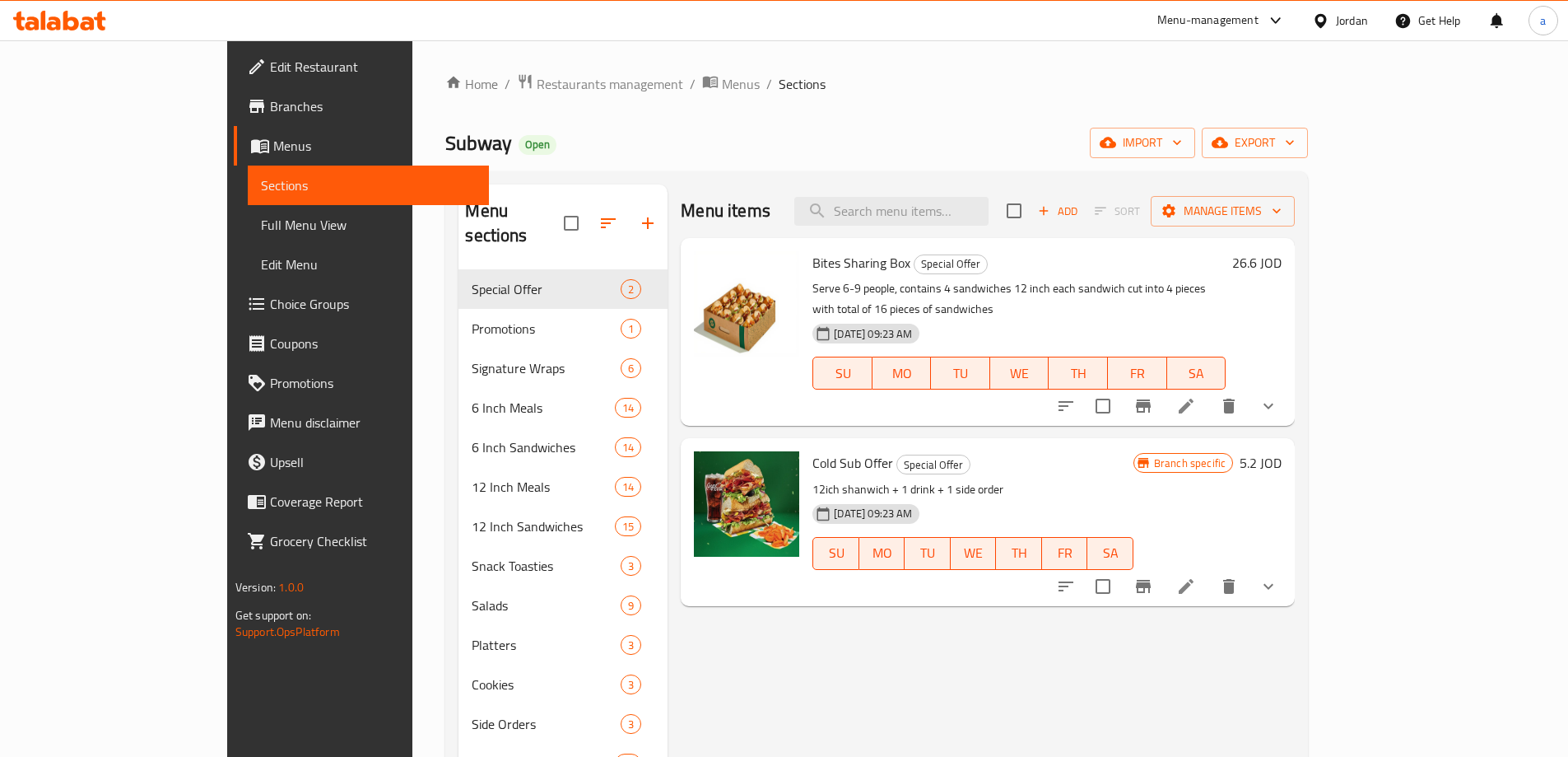
click at [273, 141] on span "Menus" at bounding box center [374, 145] width 203 height 20
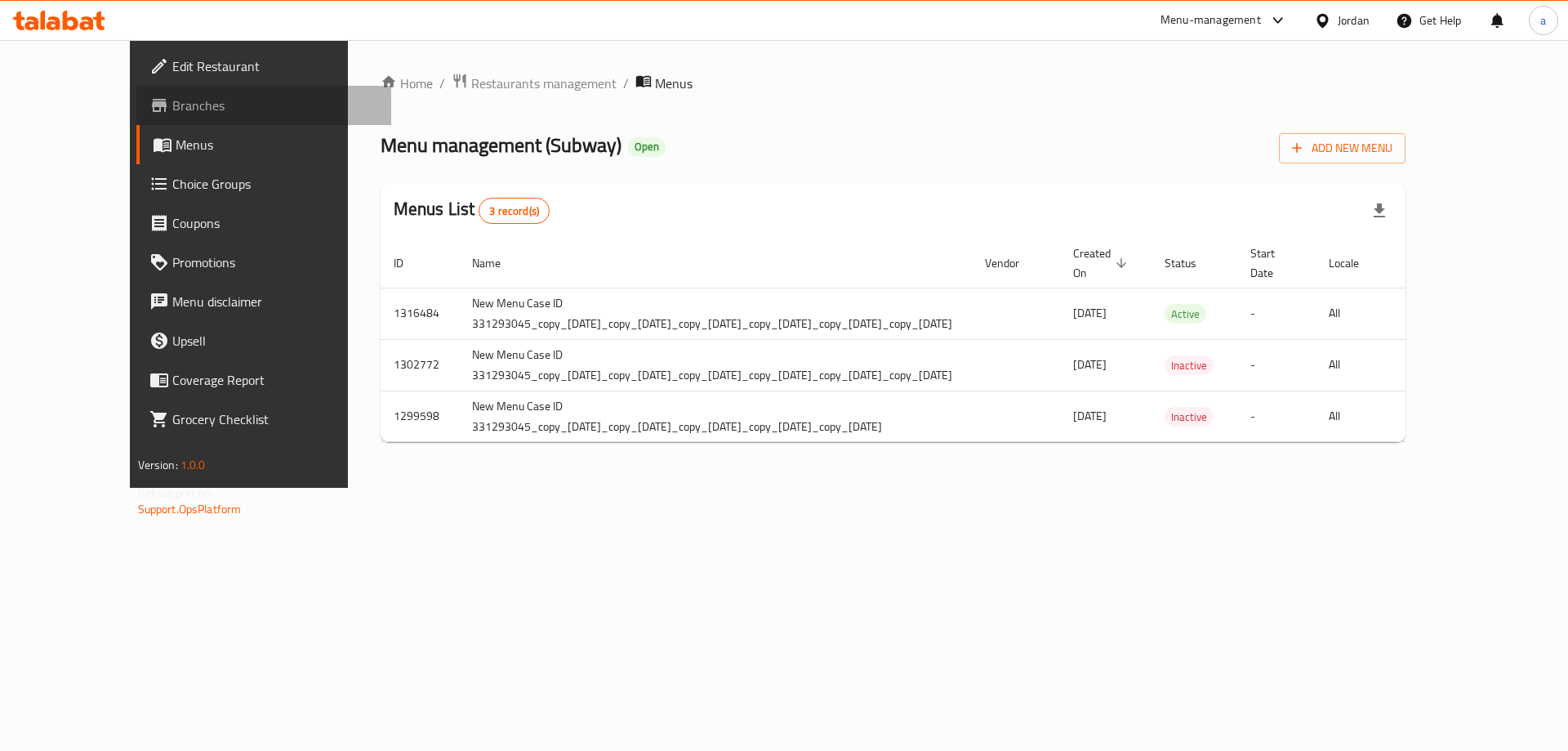
click at [172, 104] on span "Branches" at bounding box center [275, 105] width 206 height 20
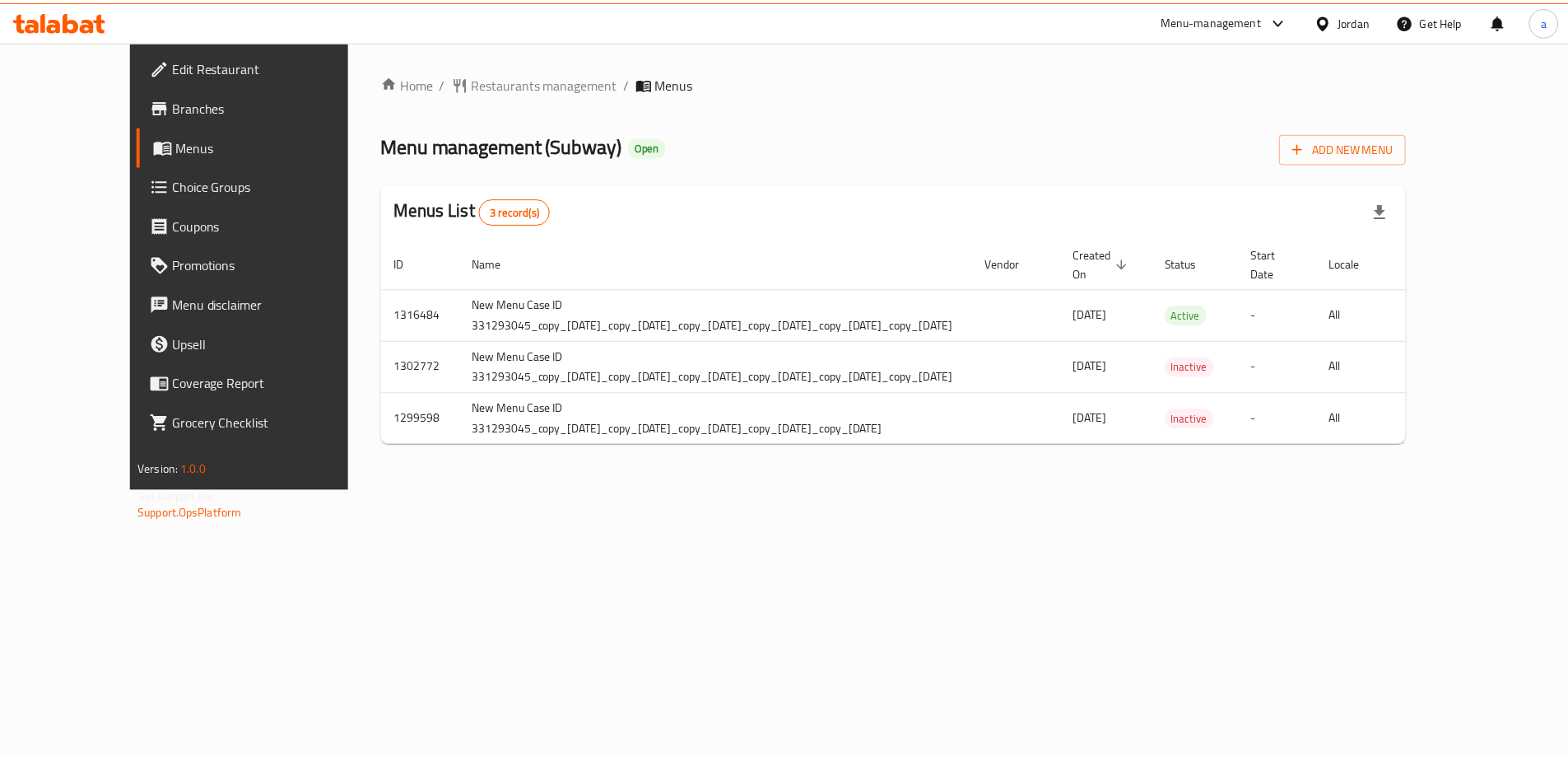
scroll to position [0, 124]
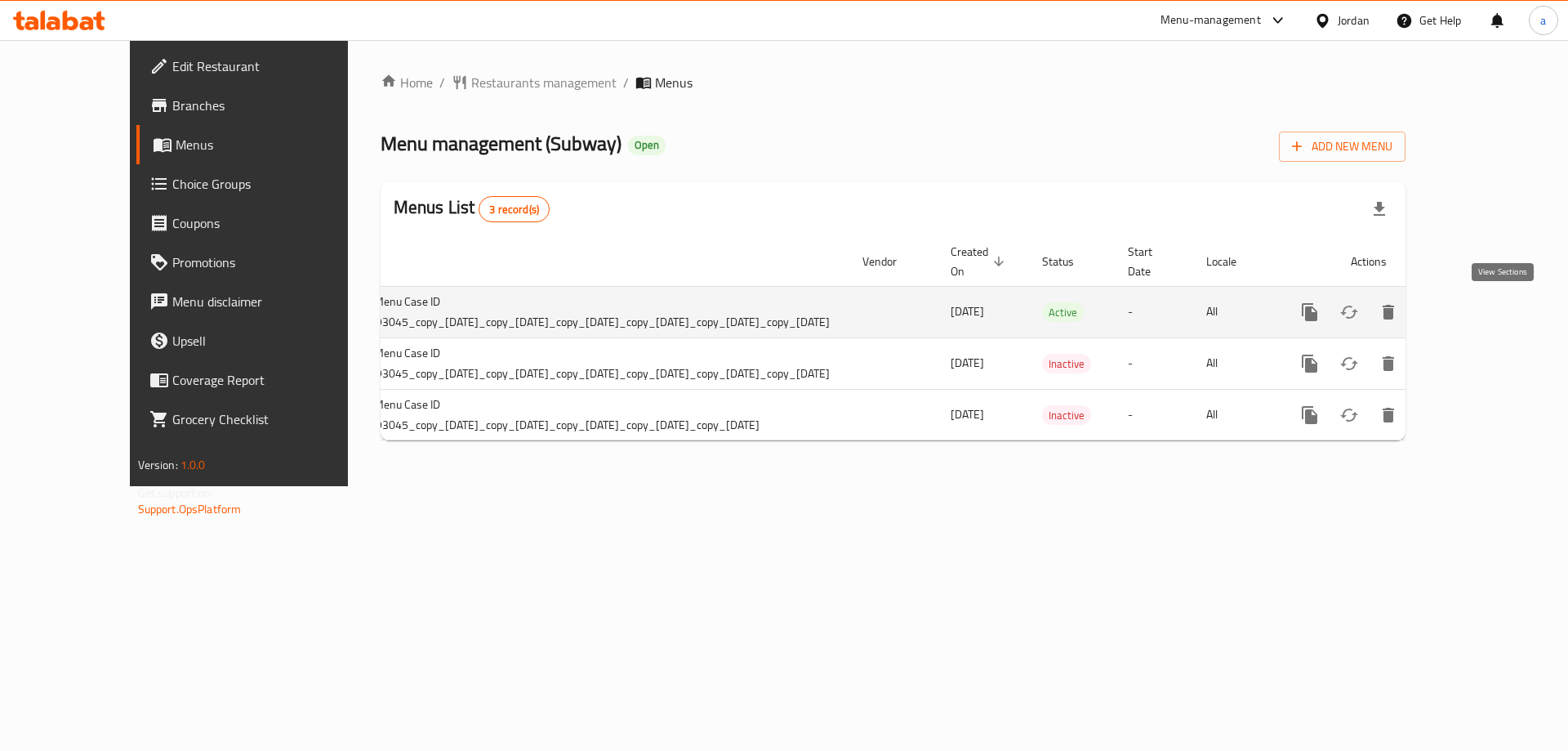
click at [1437, 304] on icon "enhanced table" at bounding box center [1427, 312] width 20 height 20
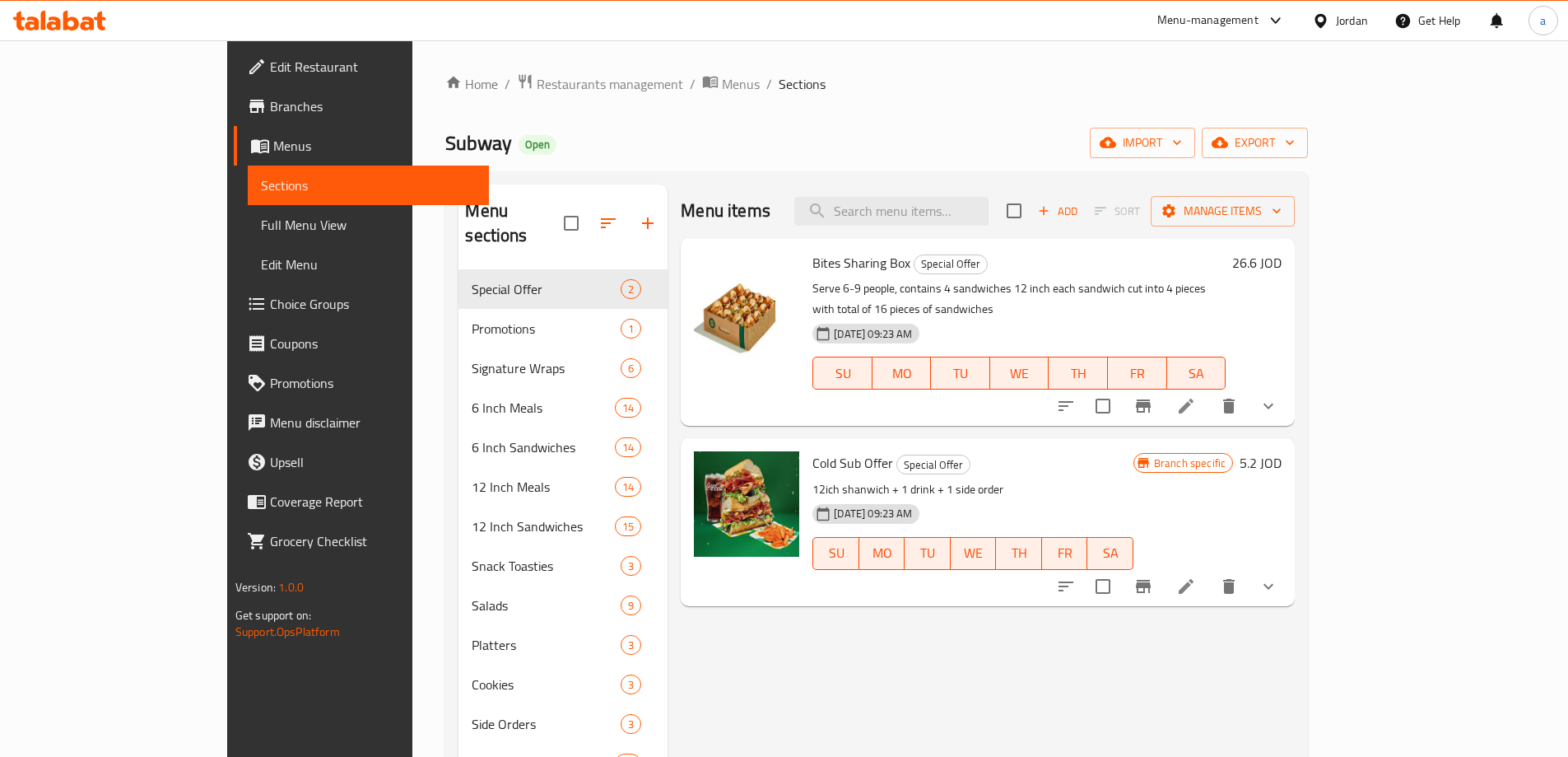
click at [270, 111] on span "Branches" at bounding box center [372, 106] width 205 height 20
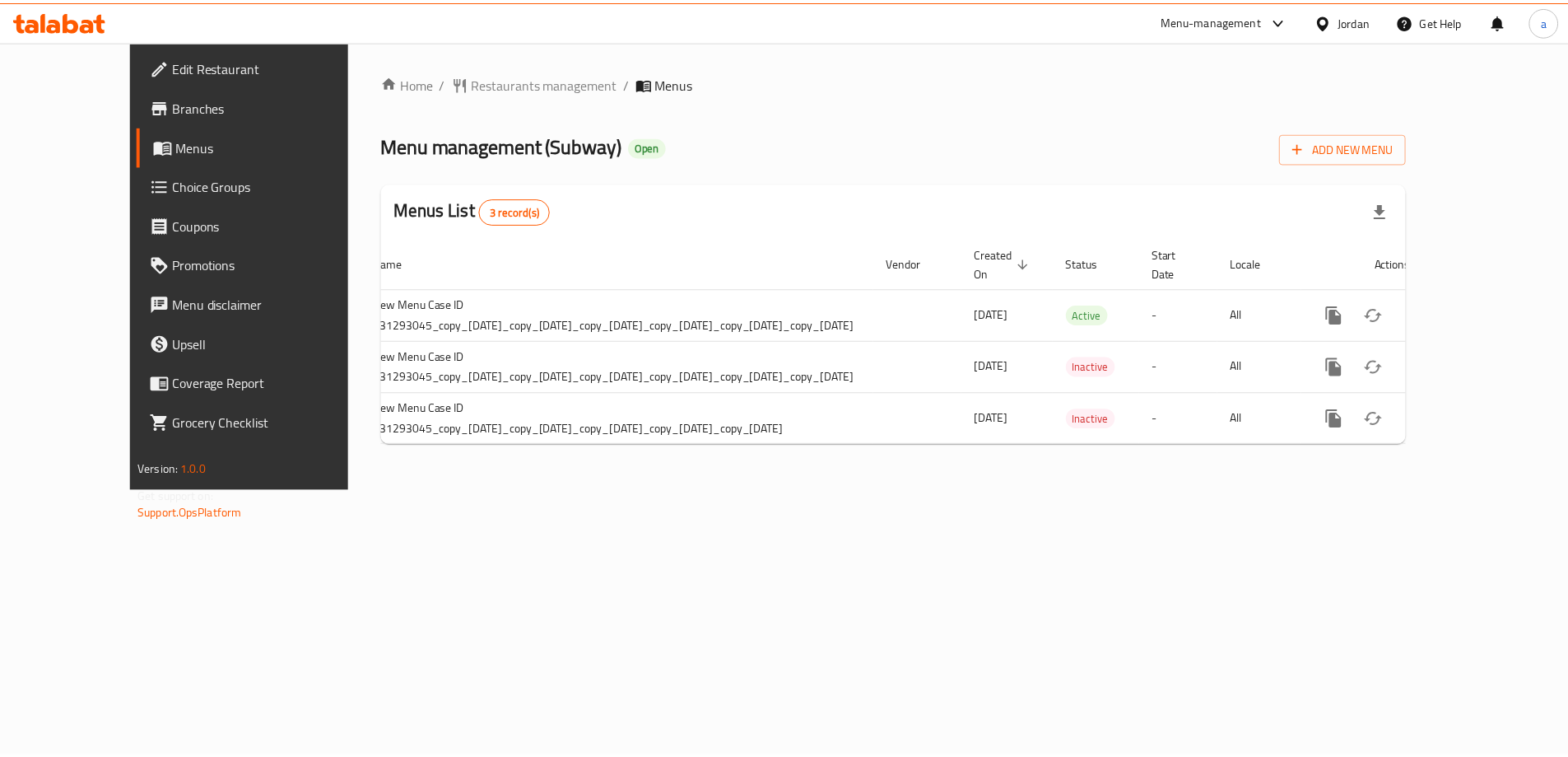
scroll to position [0, 124]
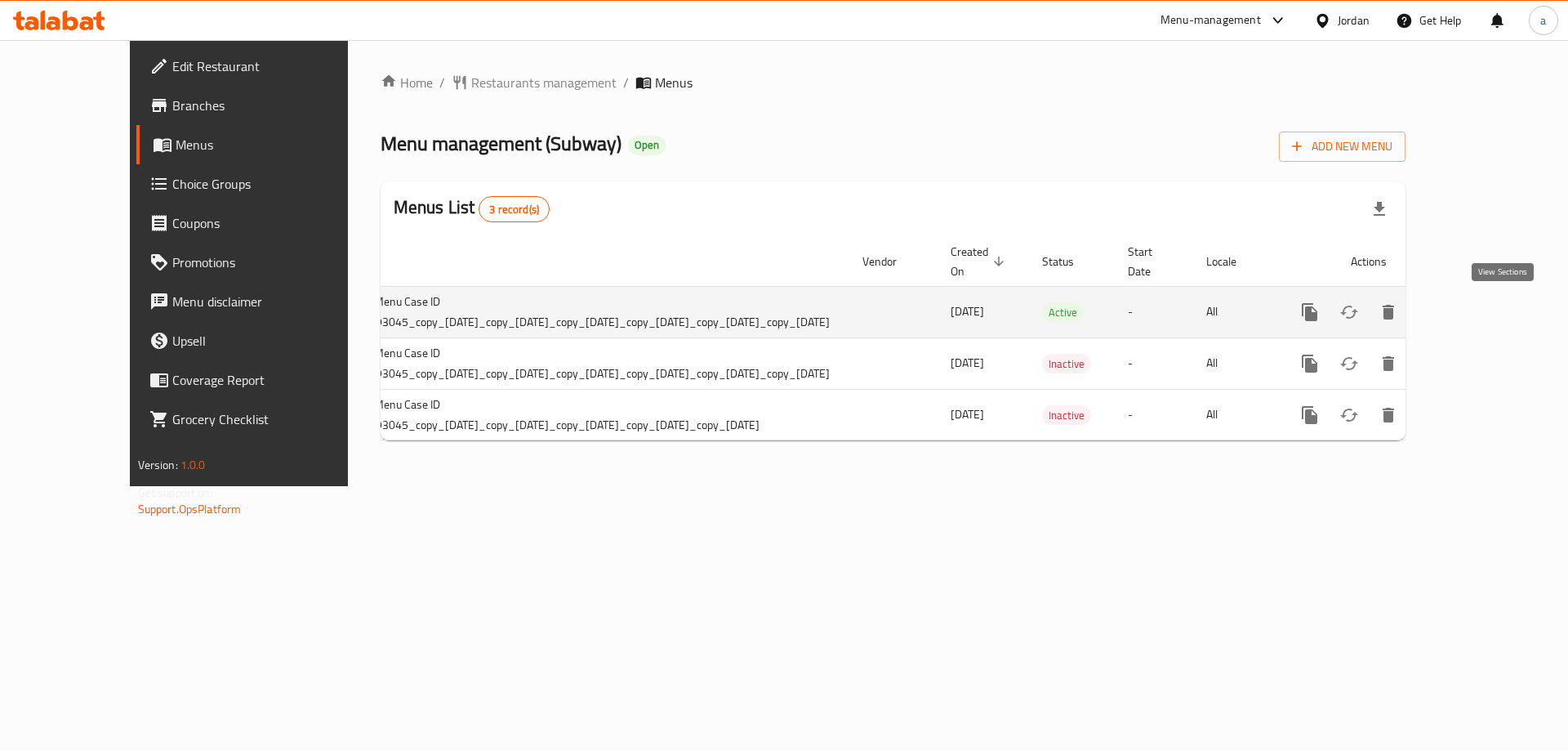
click at [1437, 303] on icon "enhanced table" at bounding box center [1427, 312] width 20 height 20
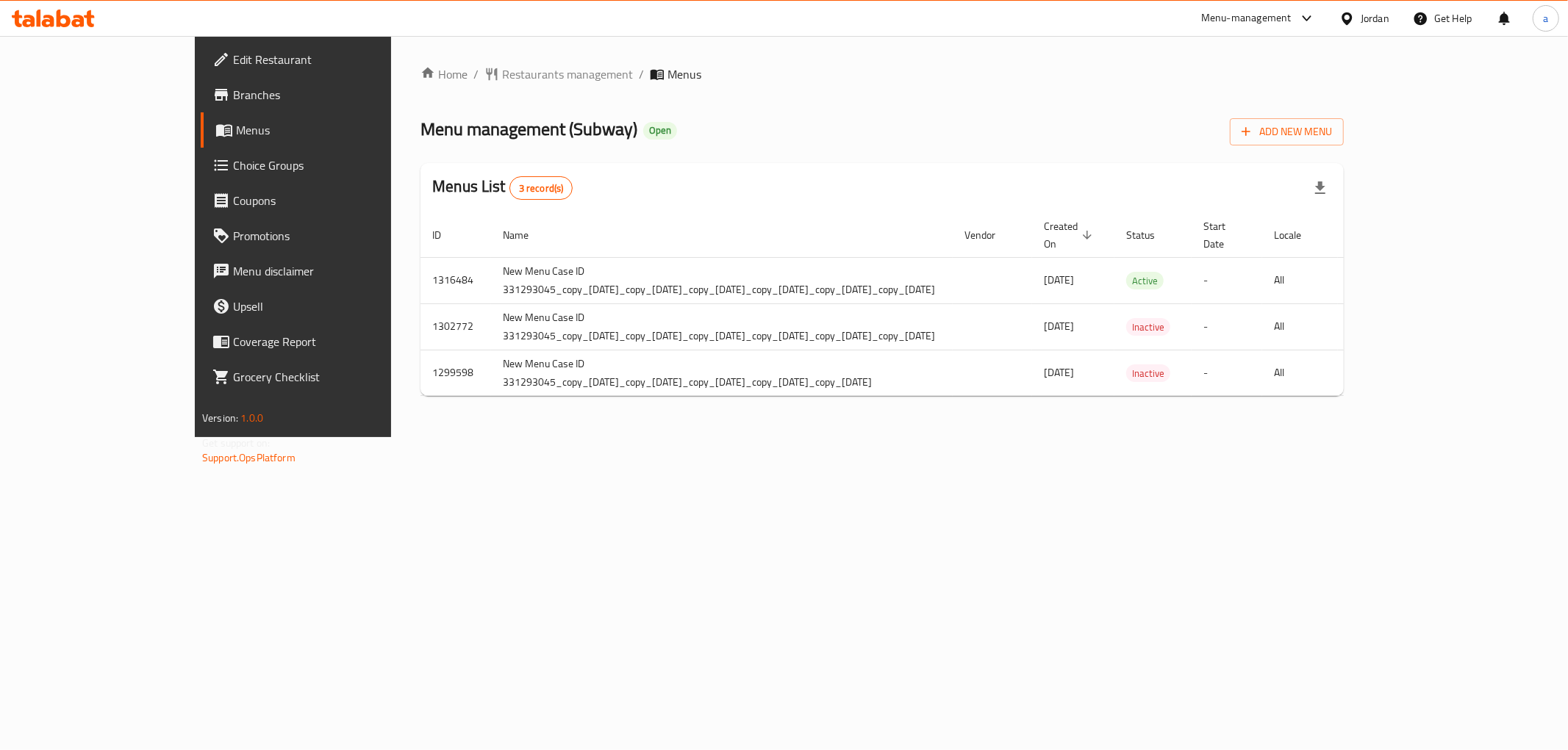
click at [233, 101] on span "Branches" at bounding box center [338, 95] width 212 height 18
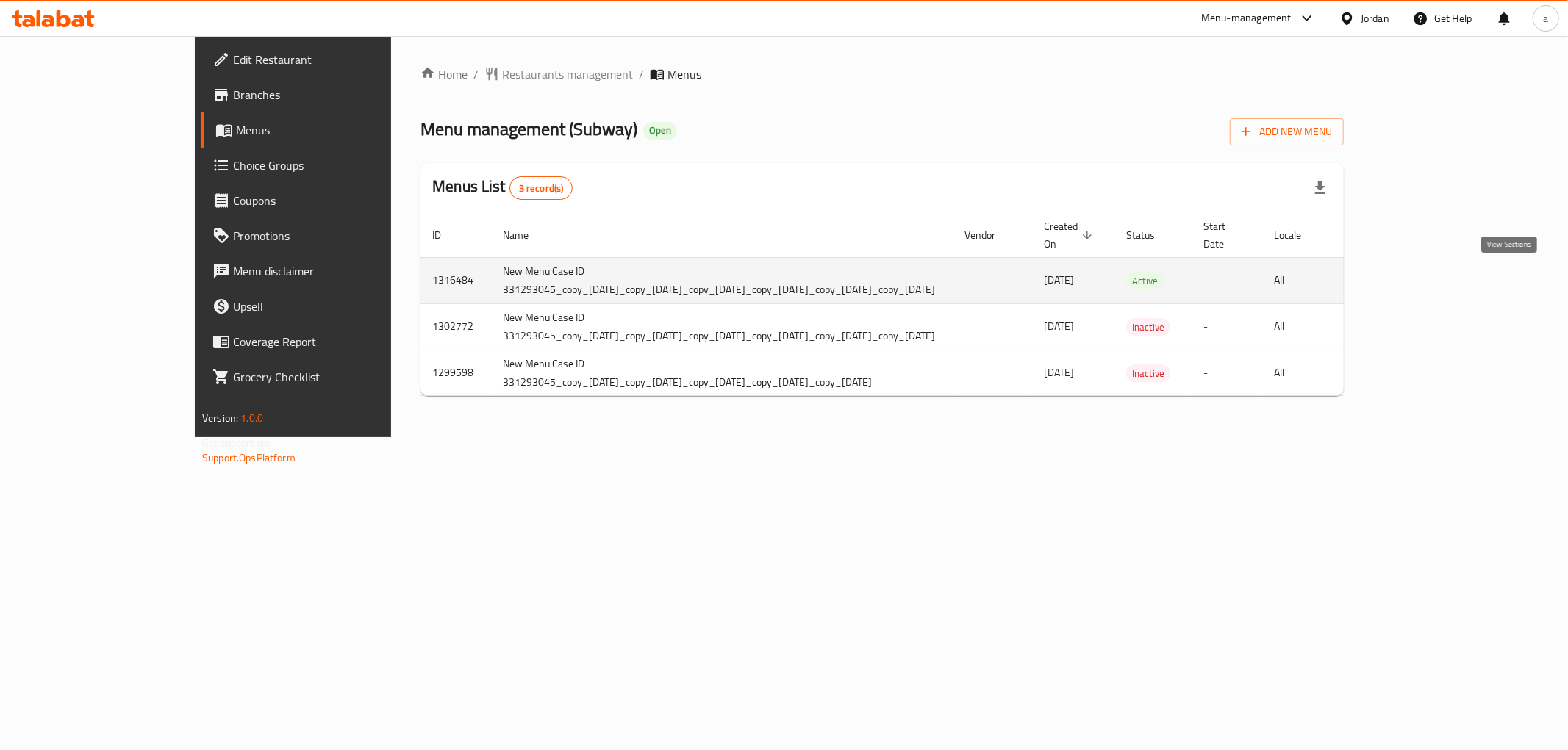
click at [1482, 278] on icon "enhanced table" at bounding box center [1473, 280] width 18 height 18
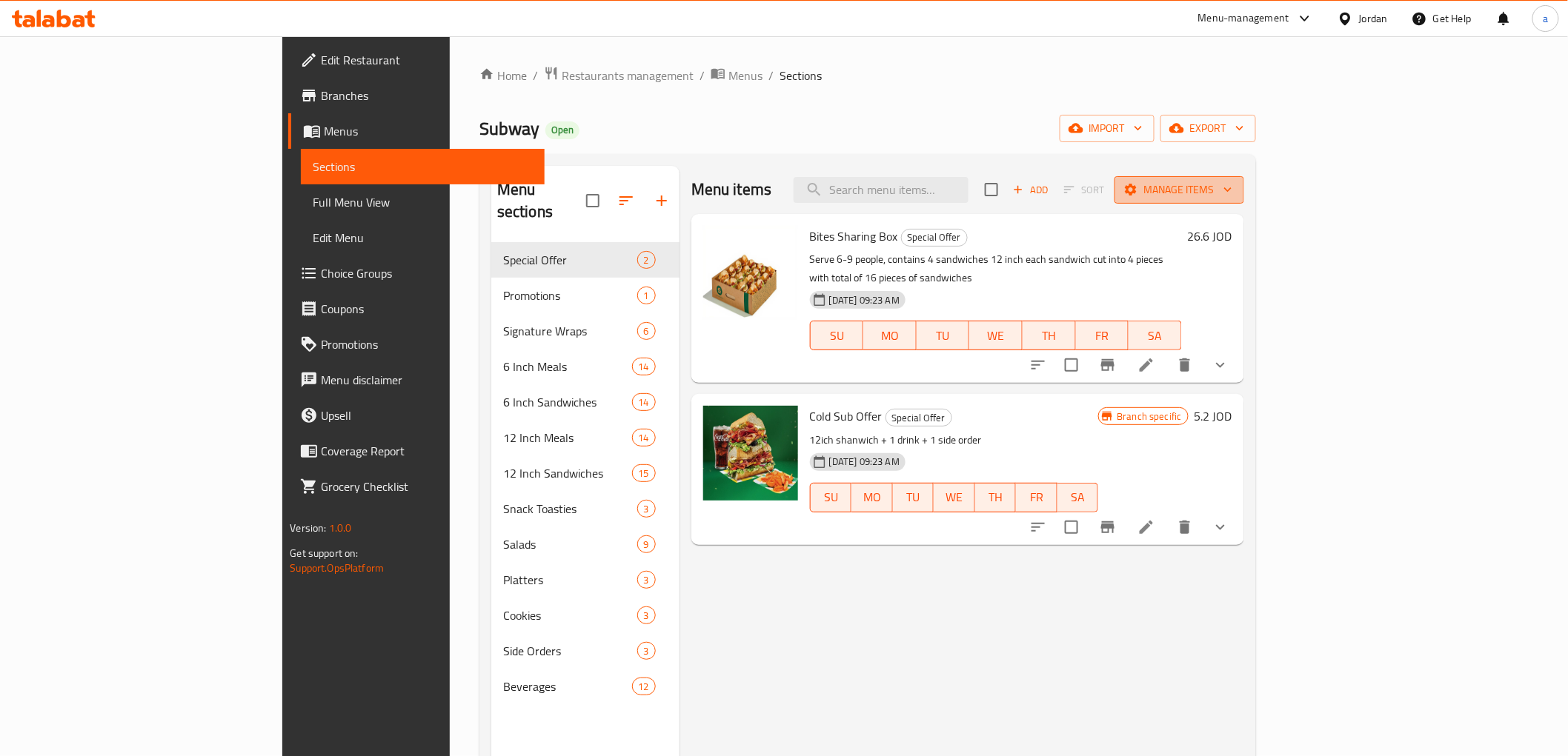
click at [1235, 185] on icon "button" at bounding box center [1228, 190] width 15 height 15
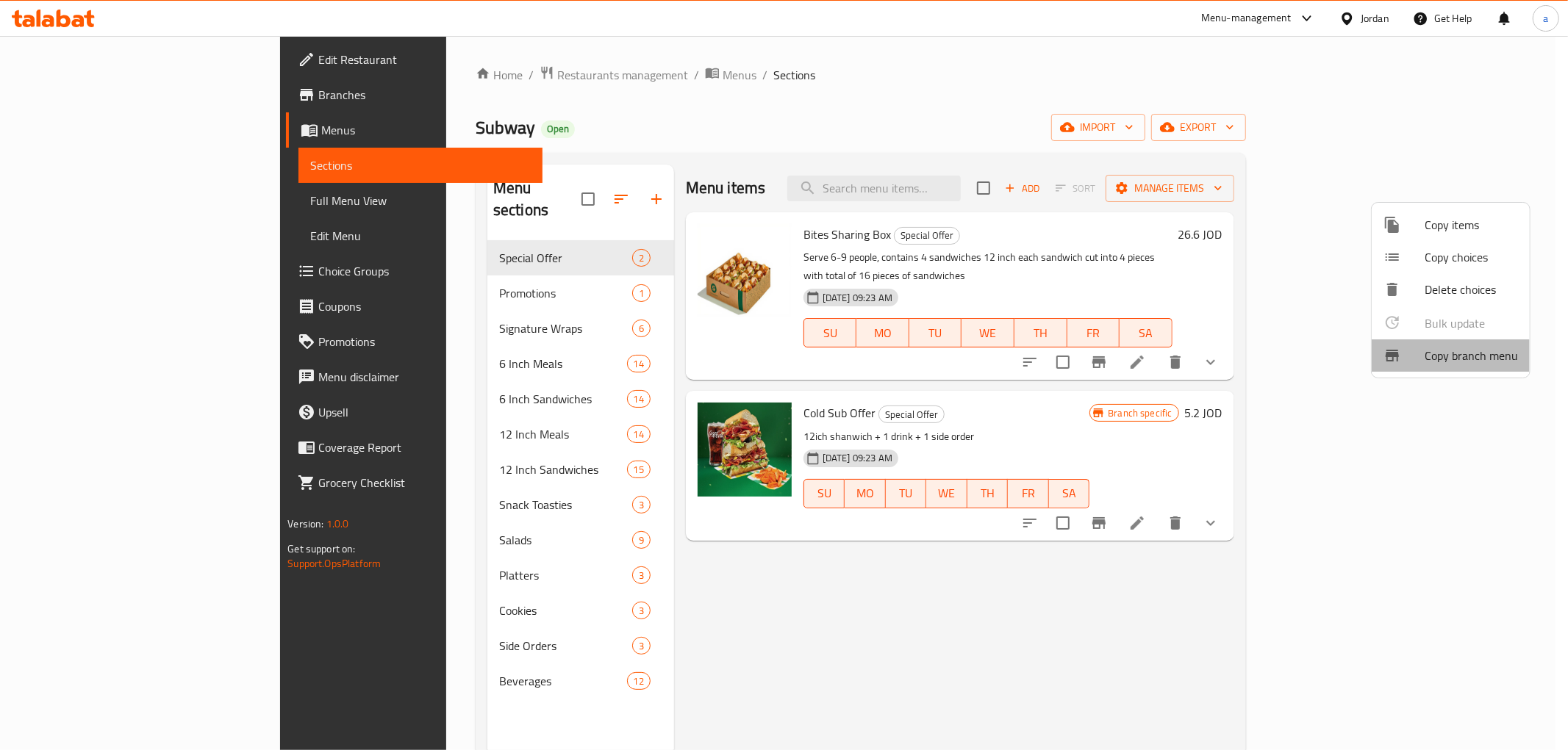
click at [1452, 352] on span "Copy branch menu" at bounding box center [1470, 355] width 93 height 18
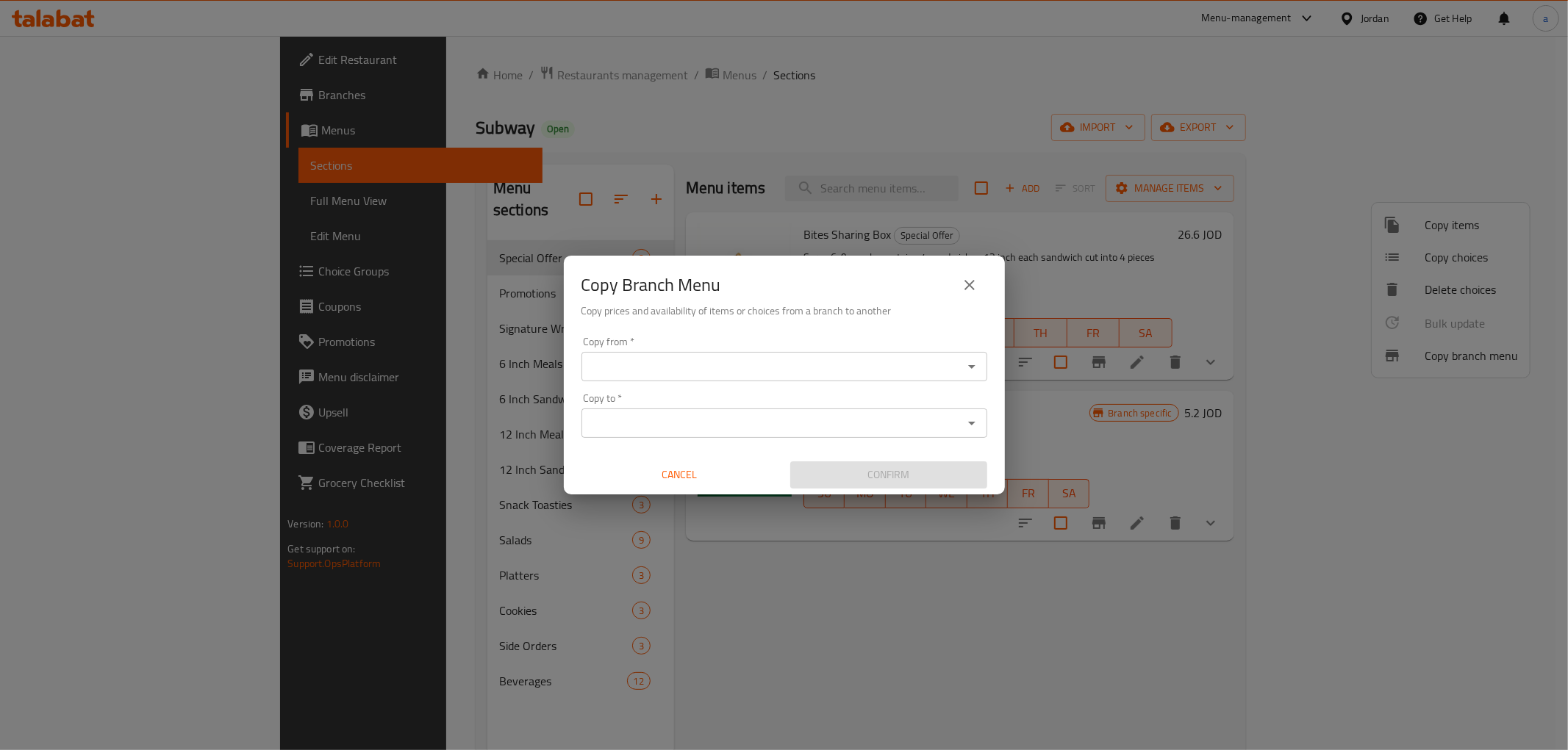
click at [843, 370] on input "Copy from   *" at bounding box center [772, 367] width 373 height 21
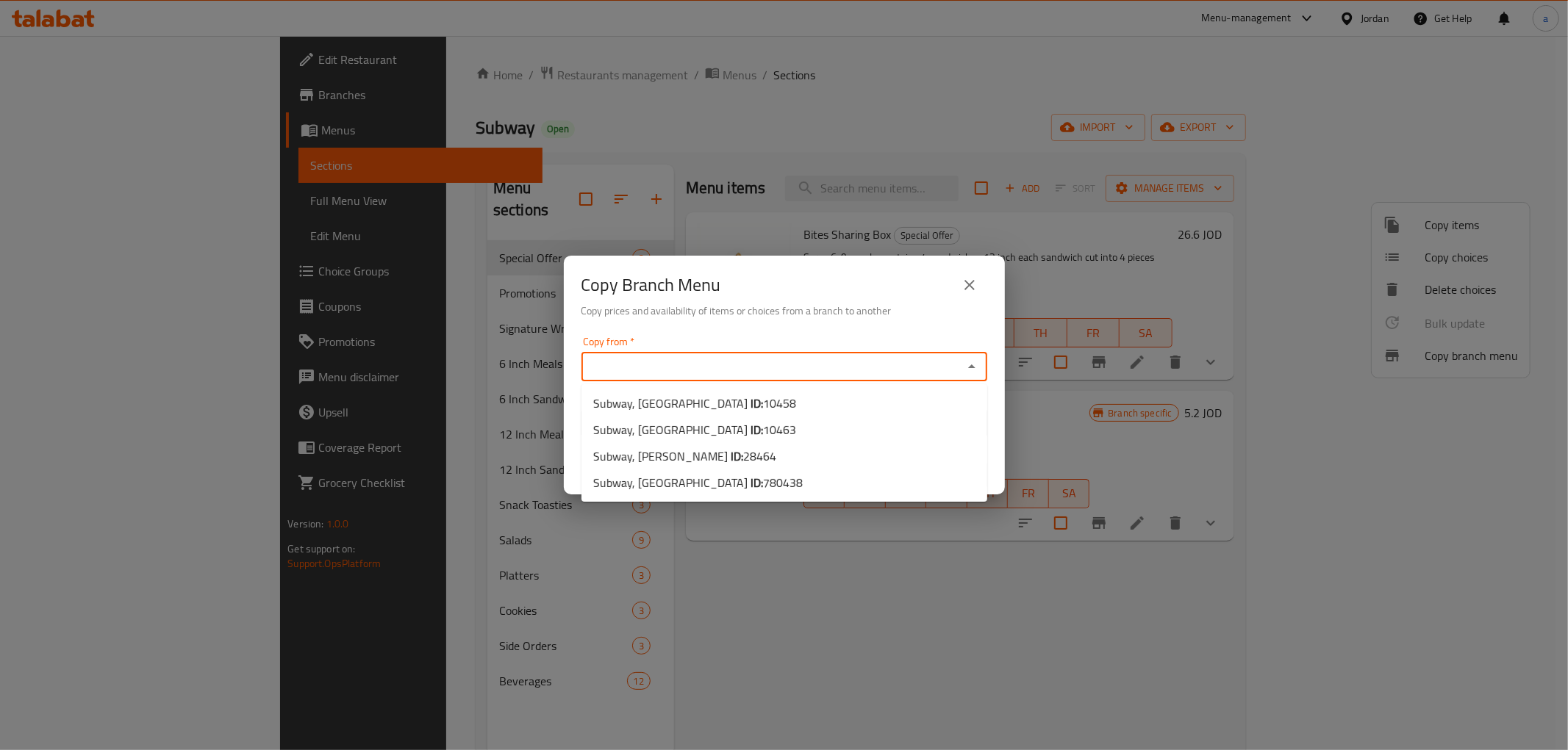
paste input "28464"
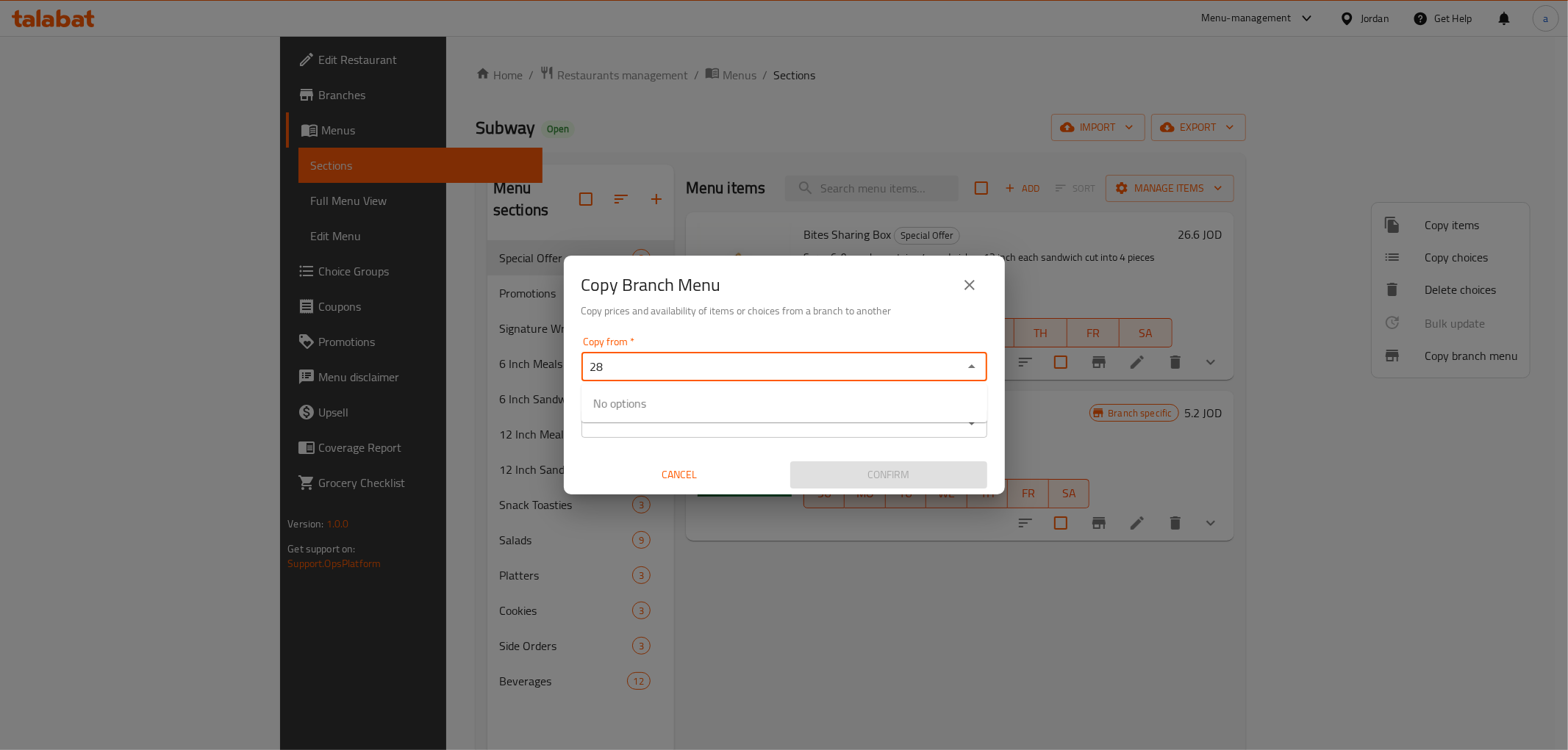
type input "2"
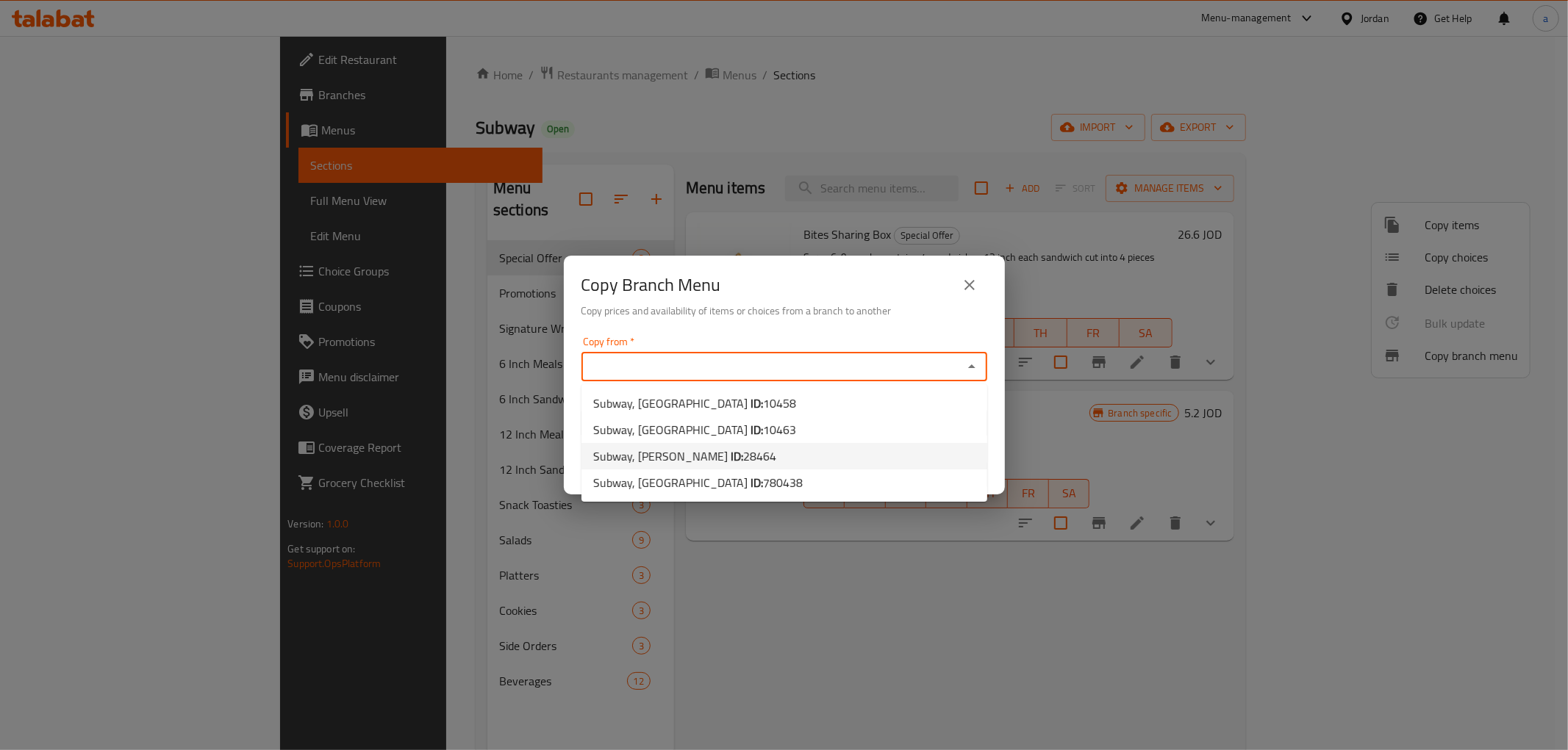
click at [795, 455] on li "Subway, Taj Mall Abdoun ID: 28464" at bounding box center [784, 456] width 406 height 27
type input "Subway, Taj Mall Abdoun"
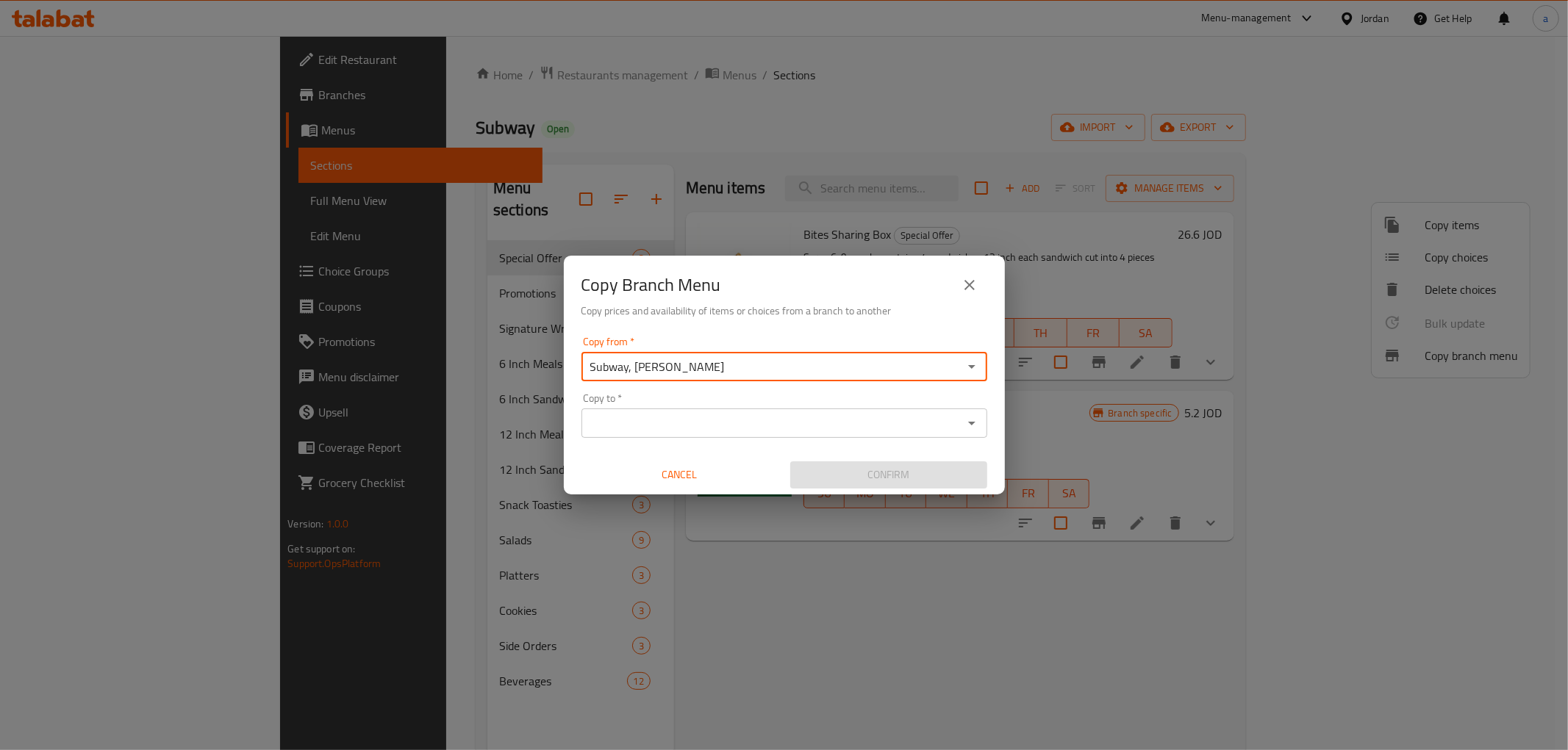
click at [908, 426] on input "Copy to   *" at bounding box center [772, 423] width 373 height 21
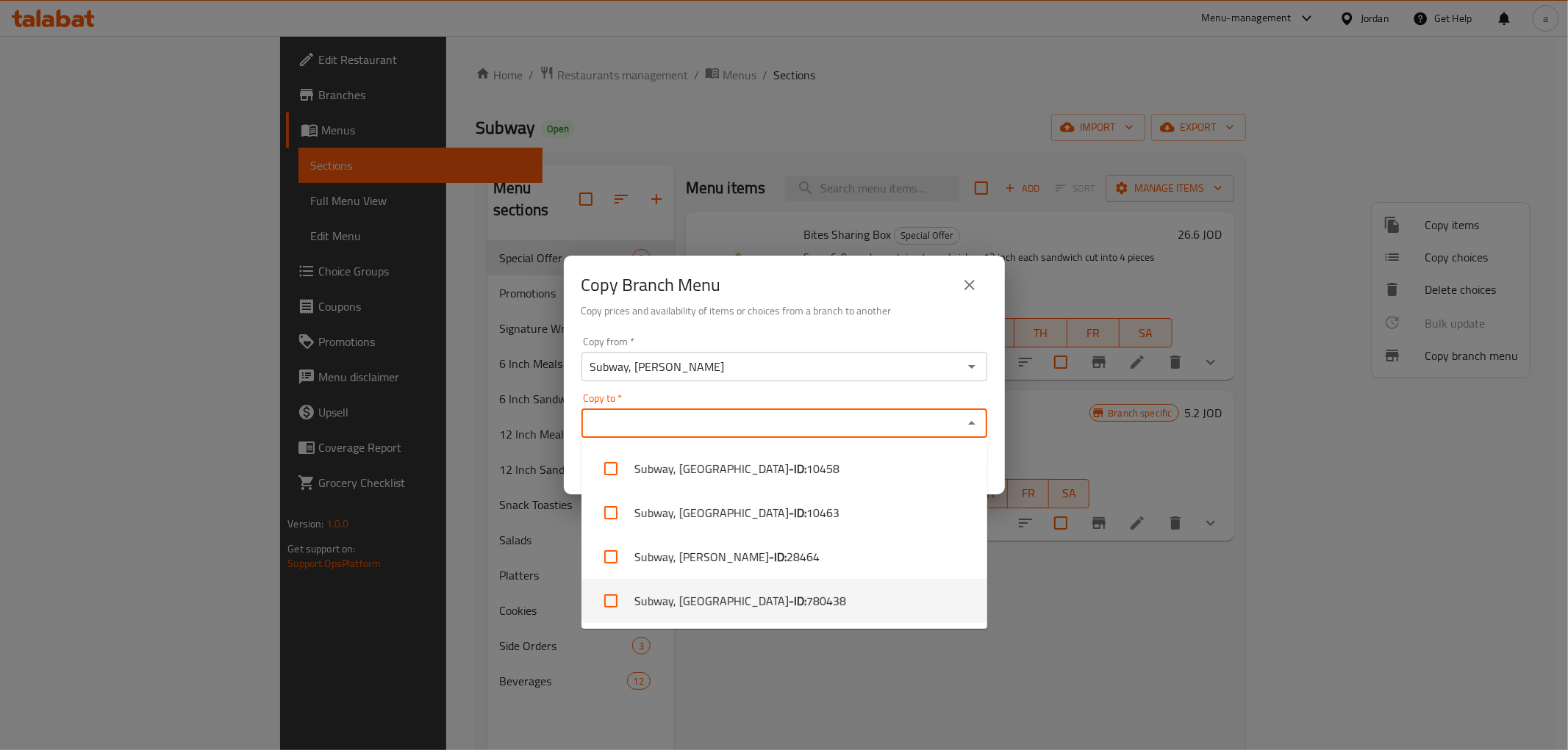
click at [709, 596] on li "Subway, Khalda - ID: 780438" at bounding box center [784, 601] width 406 height 44
checkbox input "true"
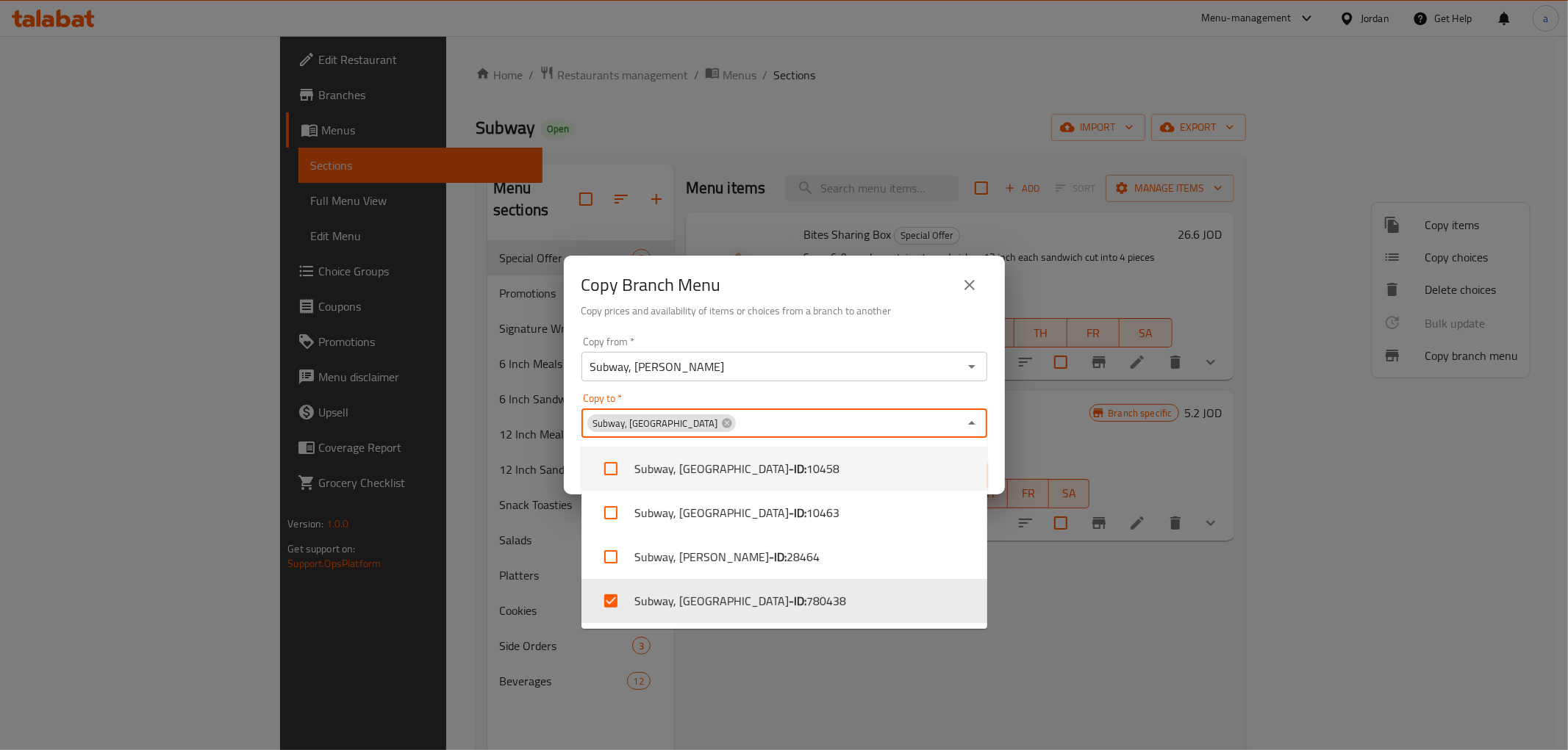
click at [1030, 525] on div "Copy Branch Menu Copy prices and availability of items or choices from a branch…" at bounding box center [784, 375] width 1568 height 750
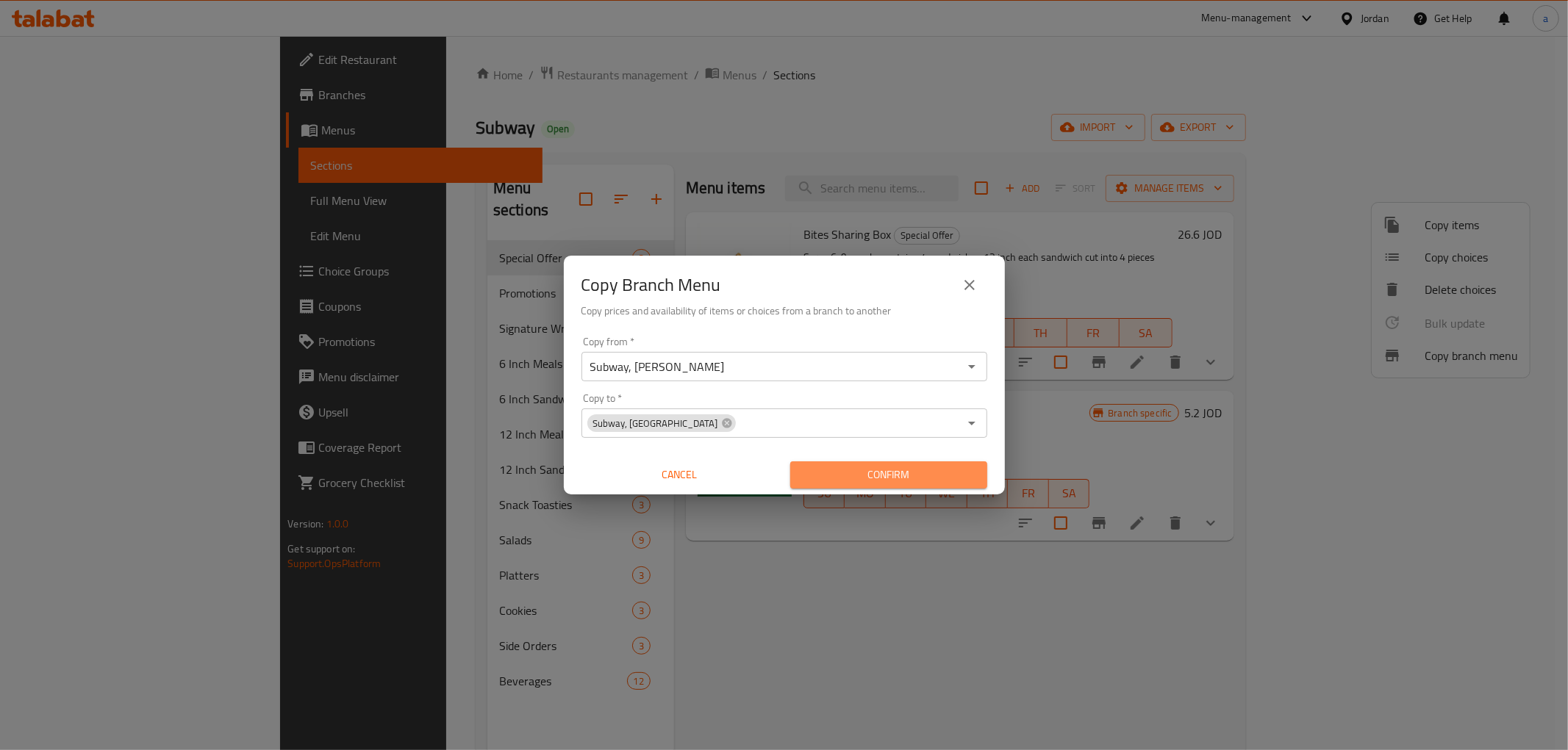
click at [848, 472] on span "Confirm" at bounding box center [888, 475] width 173 height 18
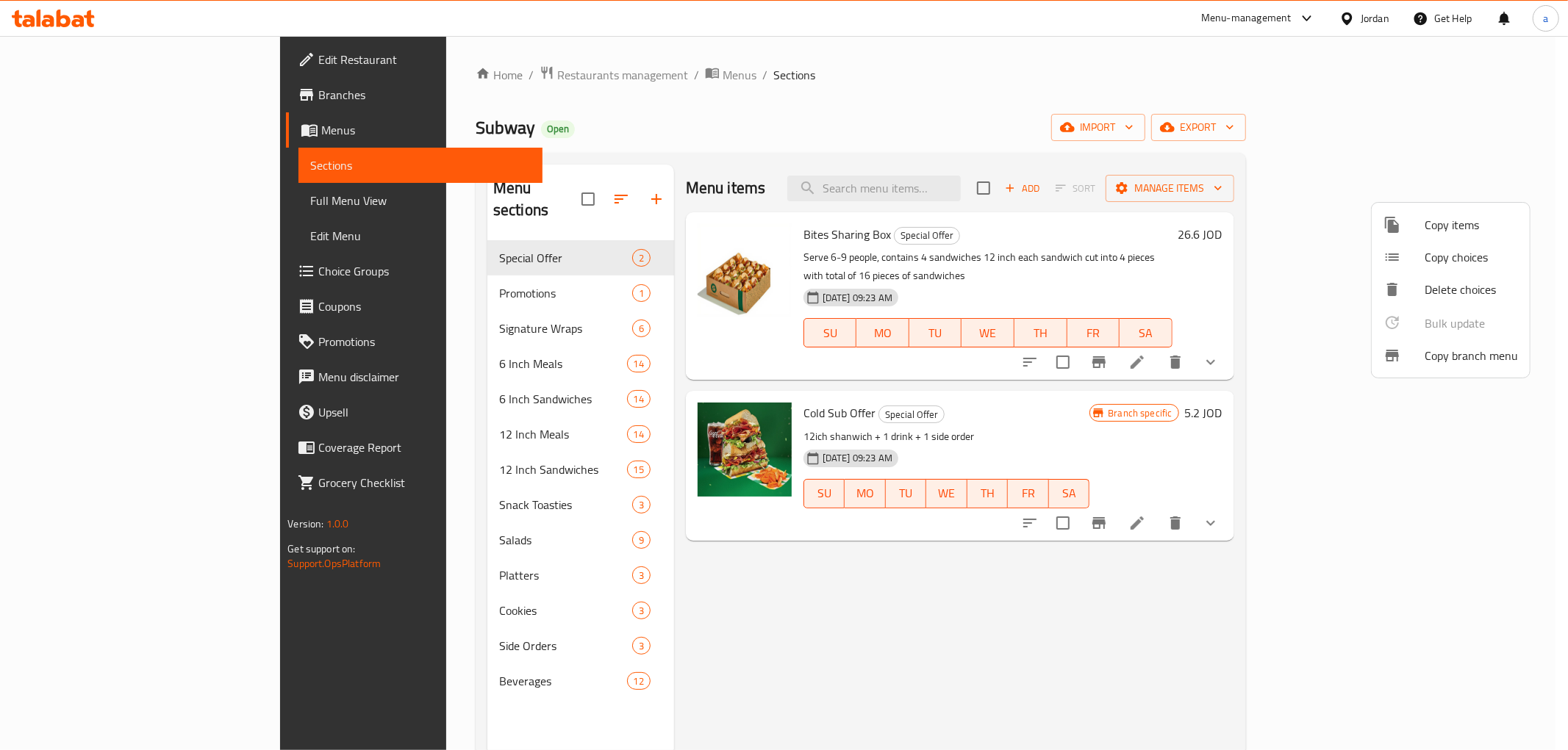
click at [138, 100] on div at bounding box center [784, 375] width 1568 height 750
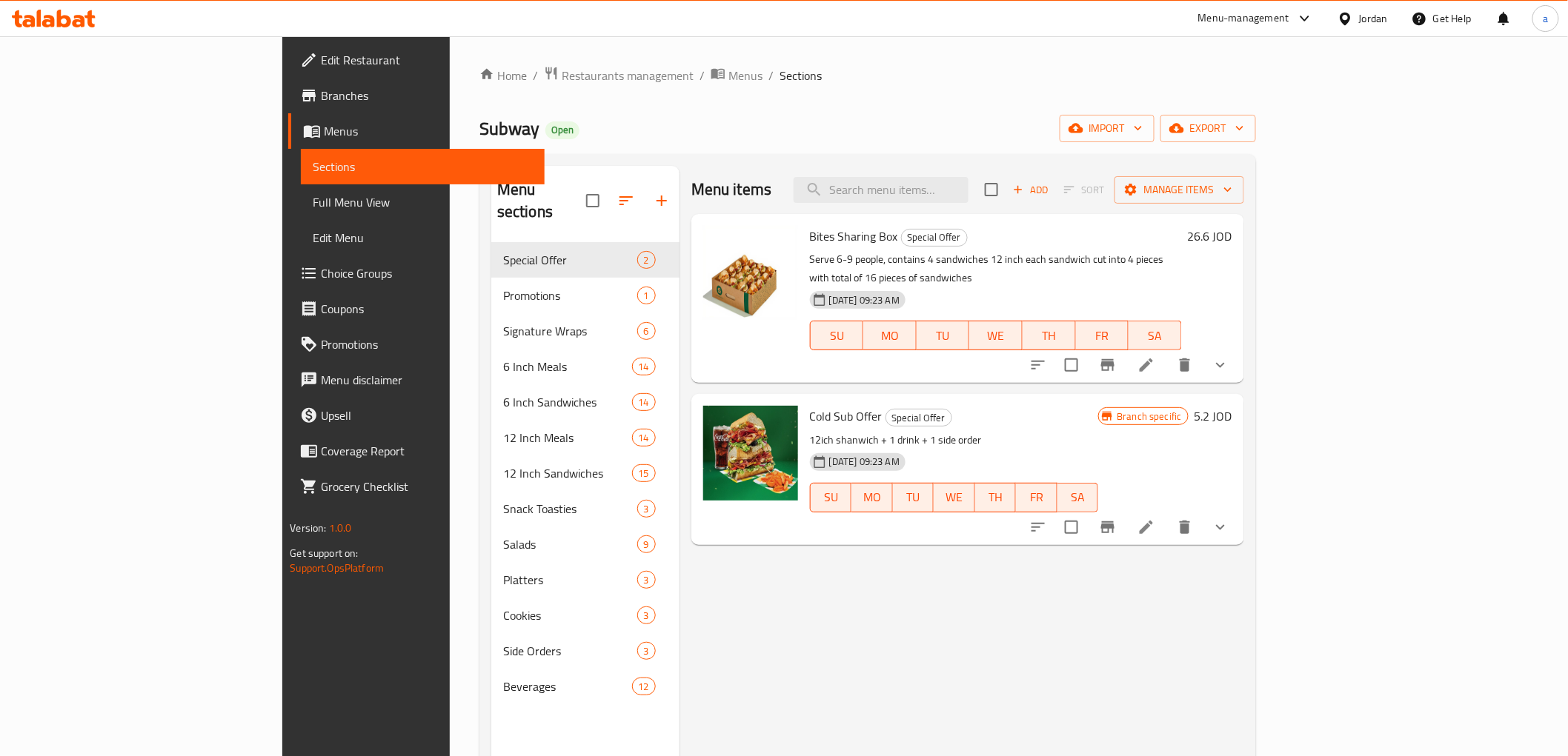
click at [321, 100] on span "Branches" at bounding box center [426, 95] width 211 height 18
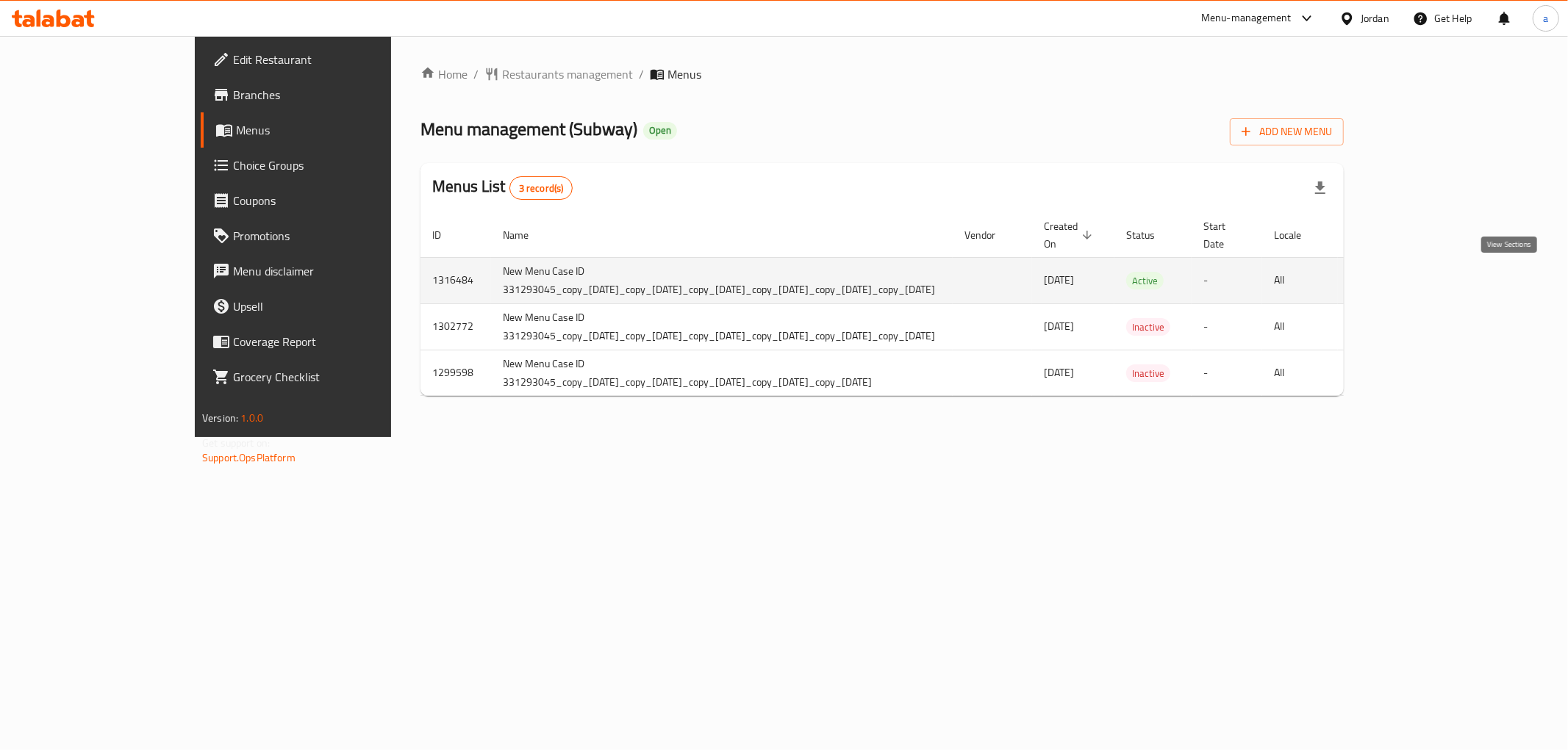
click at [1490, 278] on link "enhanced table" at bounding box center [1473, 280] width 35 height 35
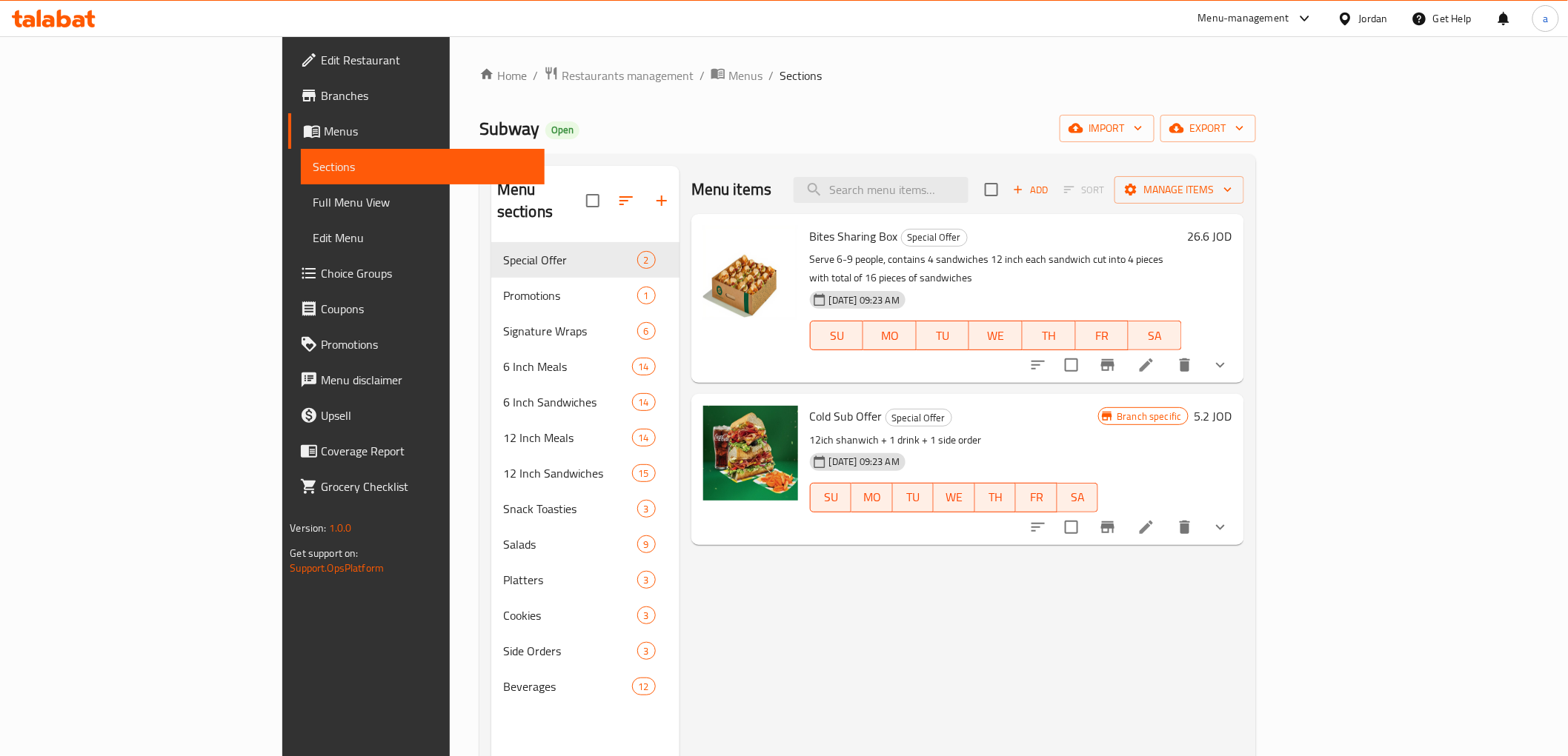
drag, startPoint x: 51, startPoint y: 209, endPoint x: 221, endPoint y: 202, distance: 170.1
click at [312, 209] on span "Full Menu View" at bounding box center [422, 202] width 219 height 18
click at [312, 202] on span "Full Menu View" at bounding box center [422, 202] width 219 height 18
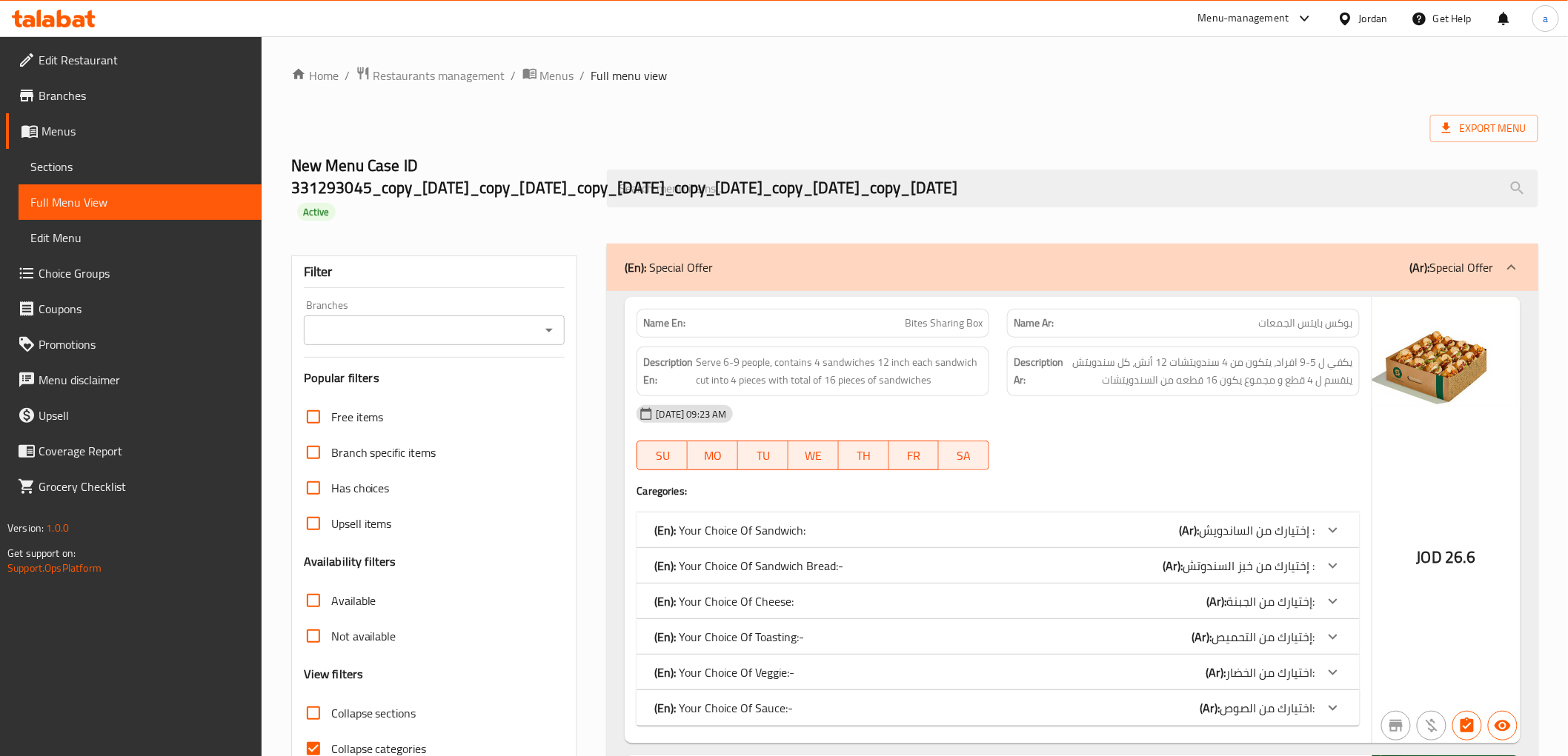
click at [365, 740] on span "Collapse categories" at bounding box center [378, 748] width 95 height 18
click at [331, 732] on input "Collapse categories" at bounding box center [313, 749] width 35 height 35
checkbox input "false"
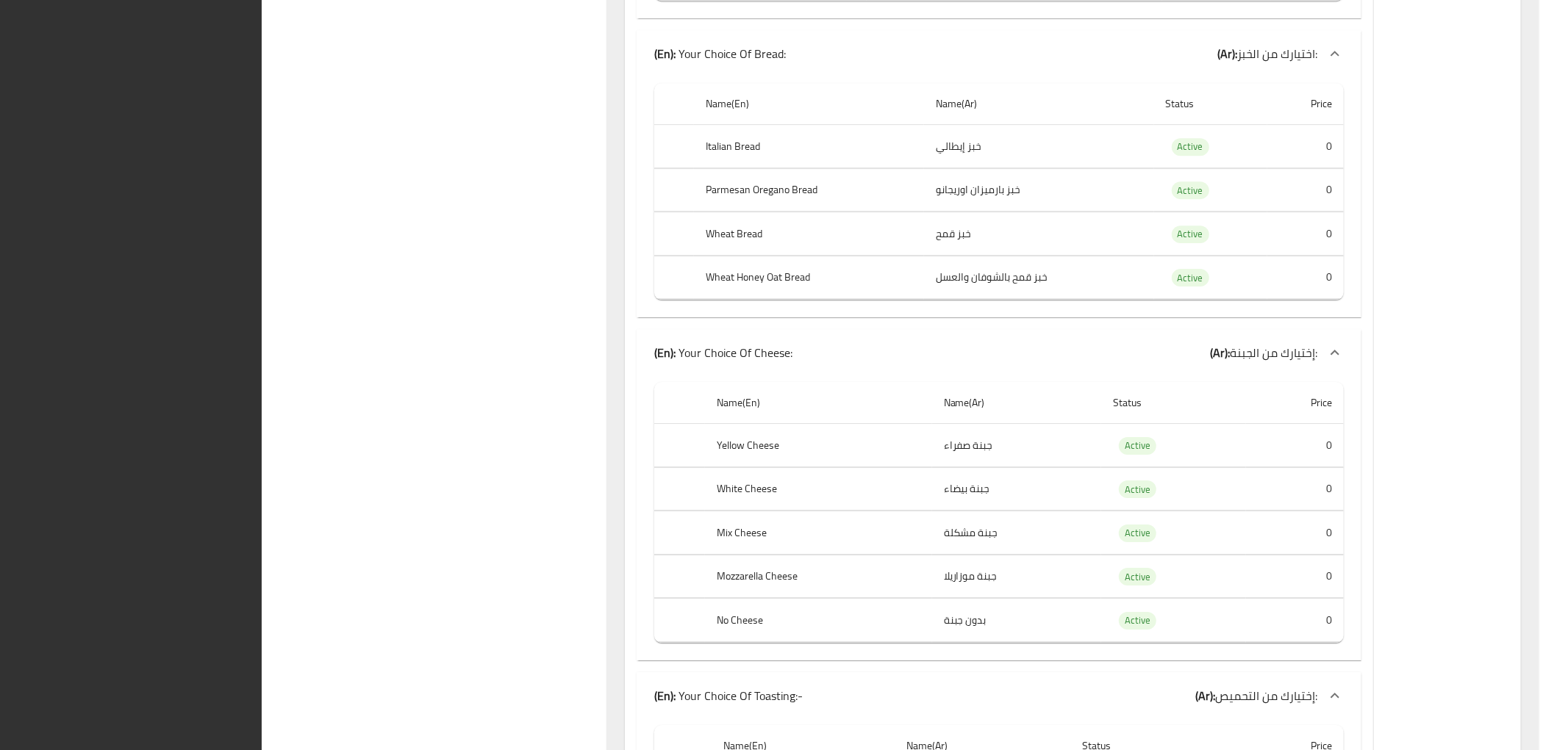
scroll to position [3732, 0]
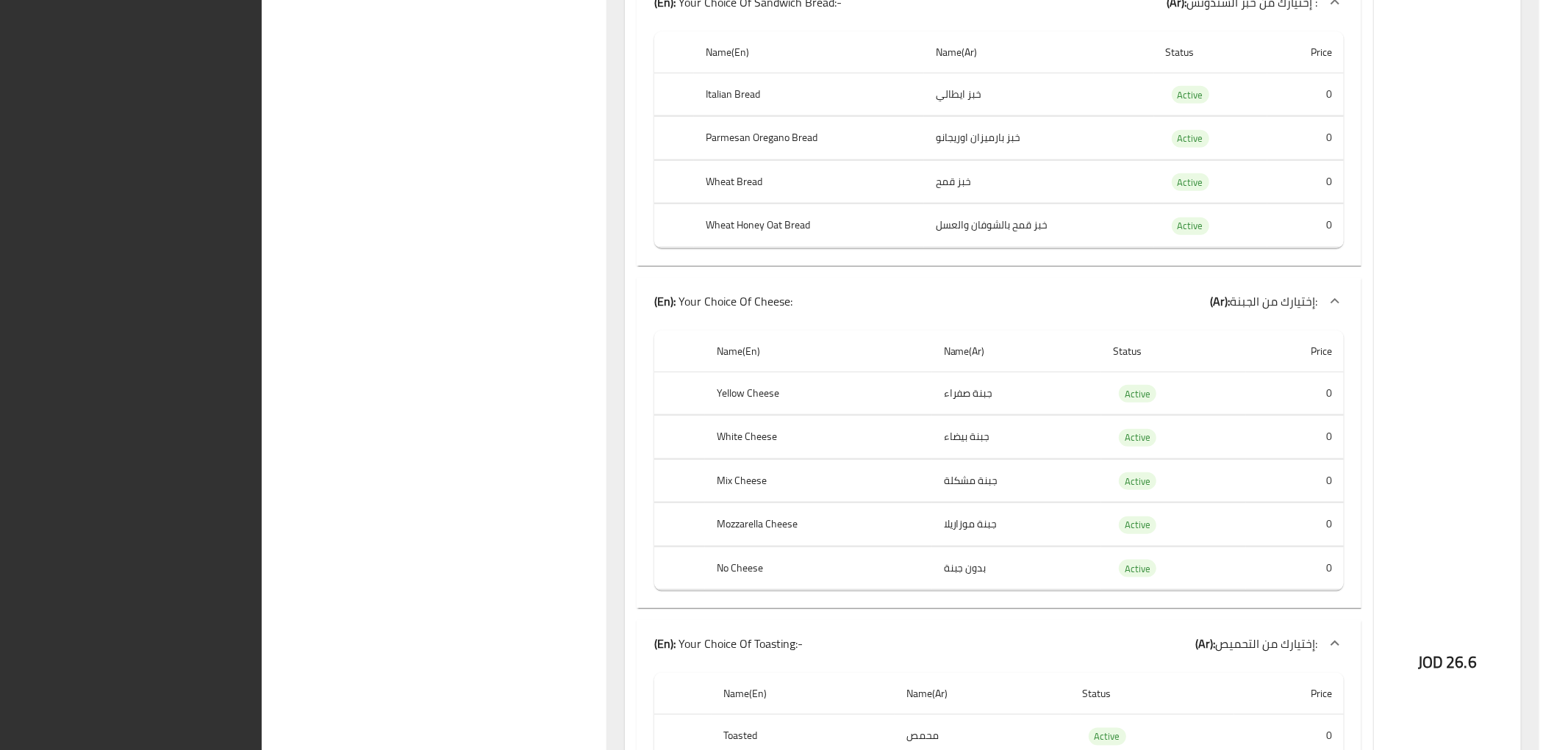
scroll to position [875, 0]
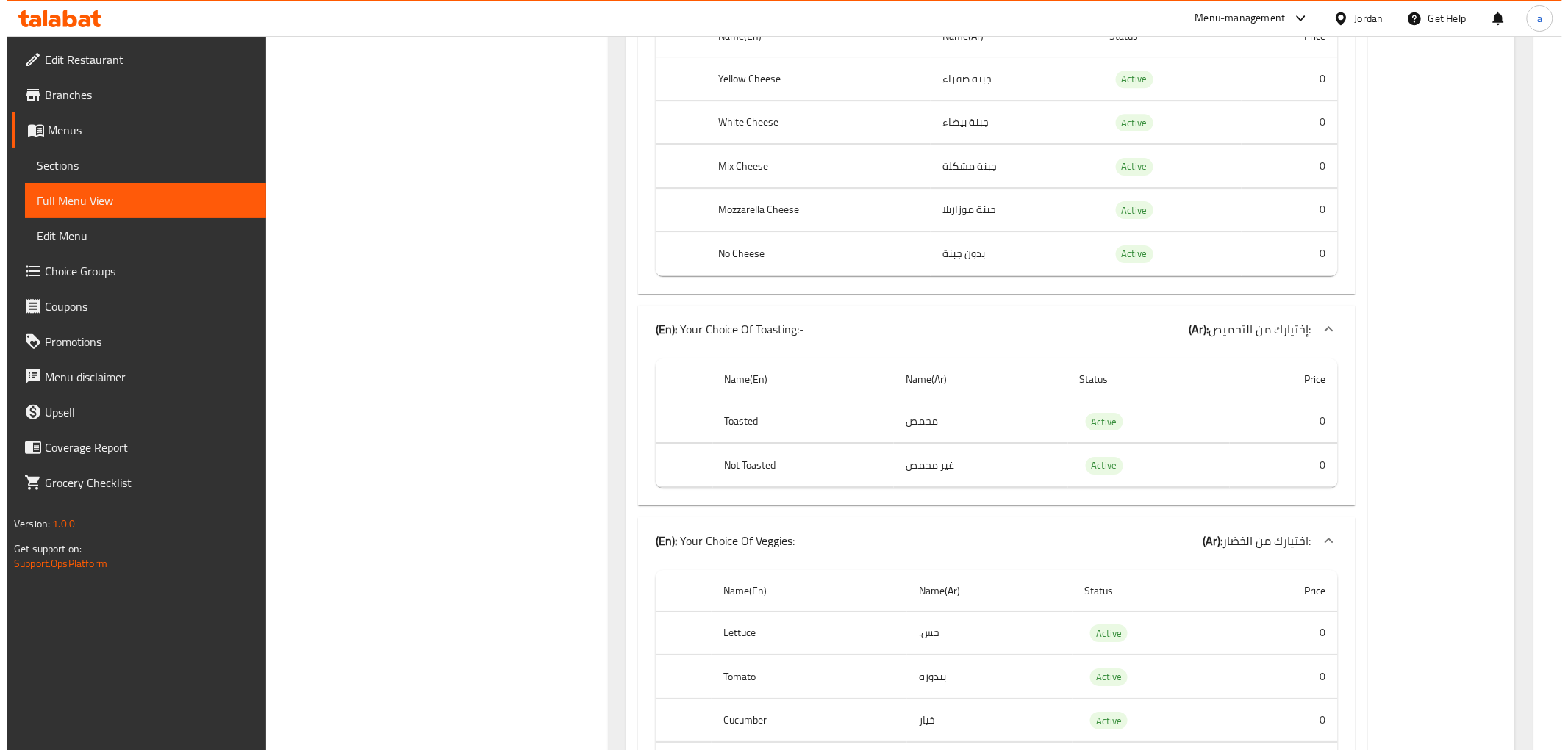
scroll to position [0, 0]
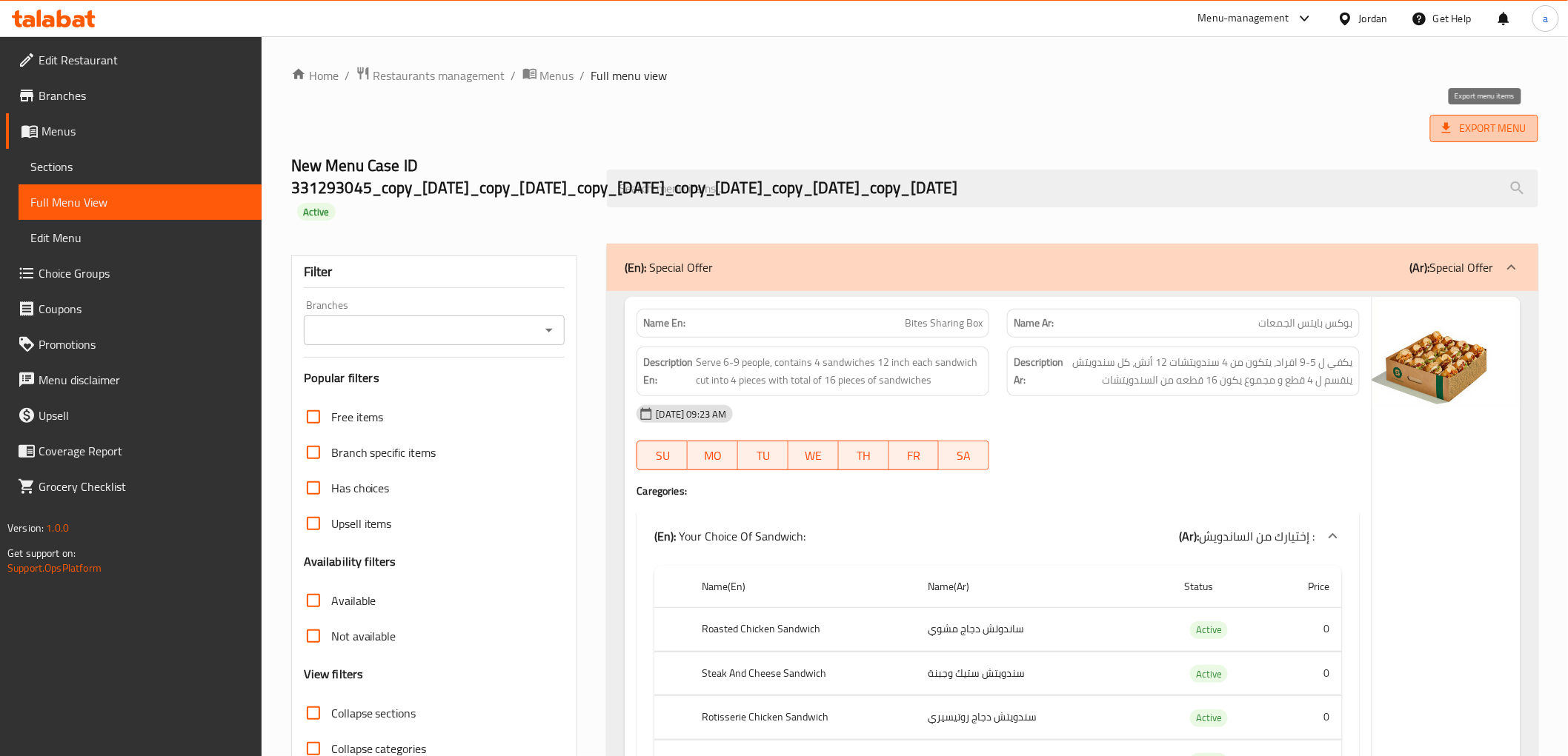
click at [1454, 127] on span "Export Menu" at bounding box center [1484, 128] width 84 height 19
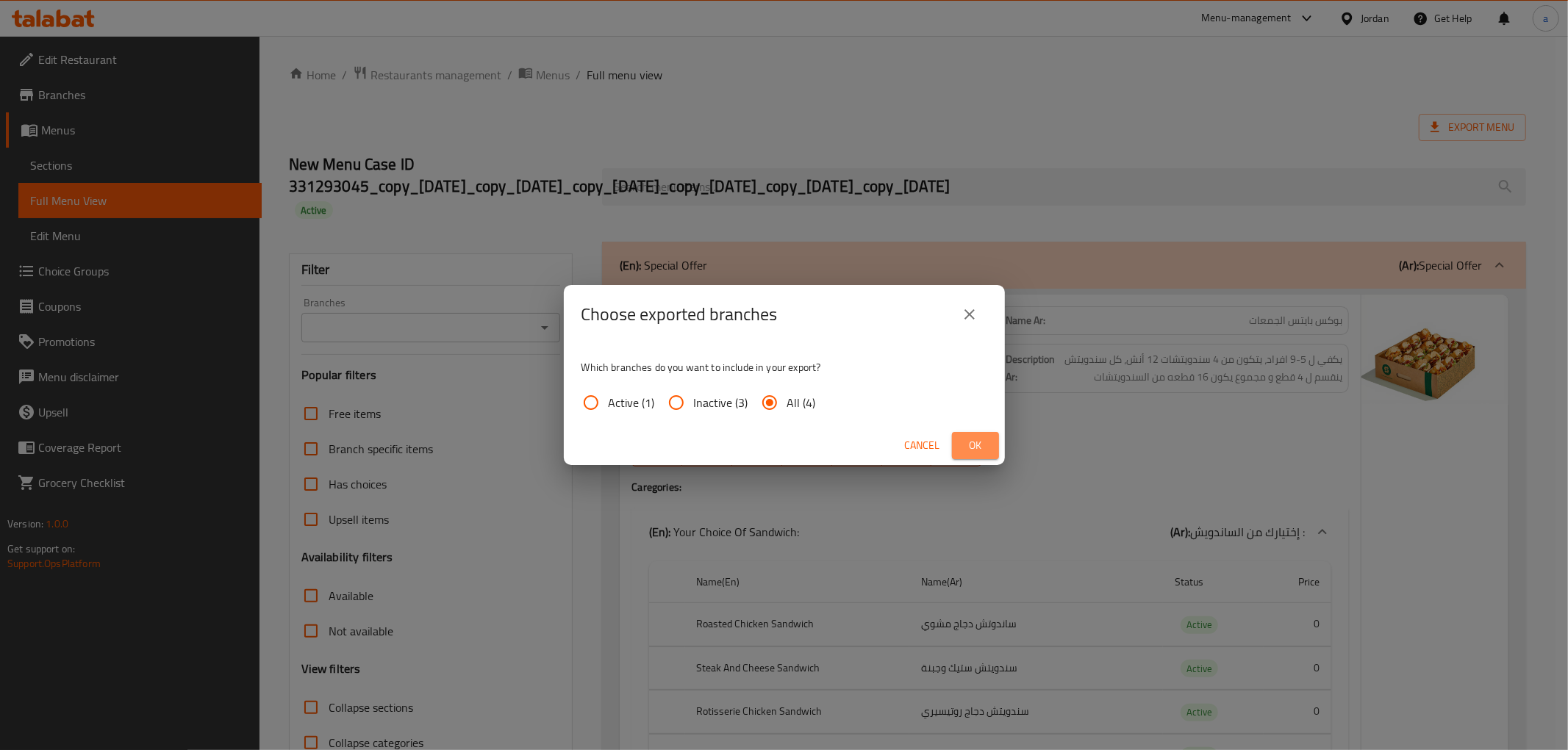
click at [964, 441] on span "Ok" at bounding box center [975, 445] width 23 height 18
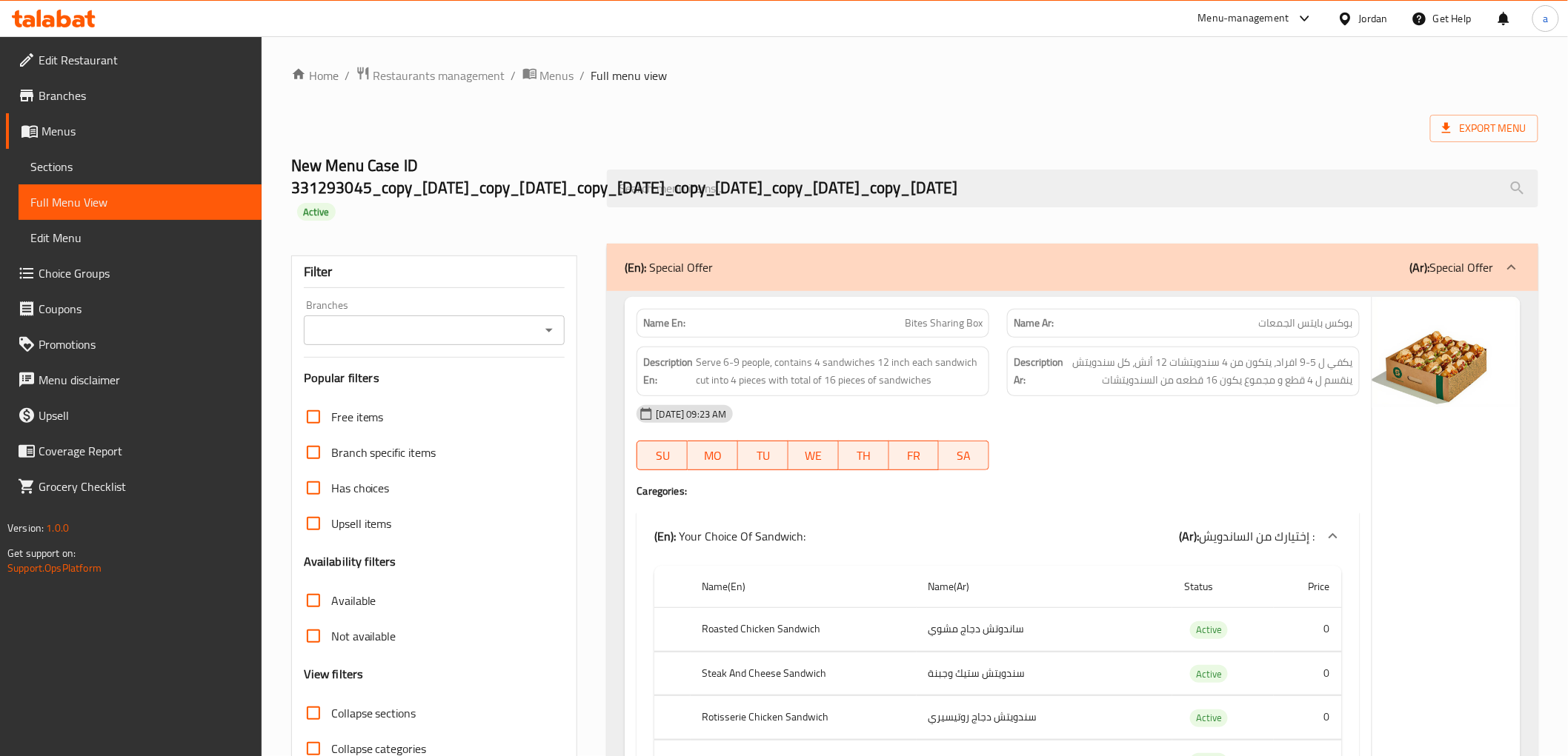
click at [149, 137] on span "Menus" at bounding box center [145, 131] width 208 height 18
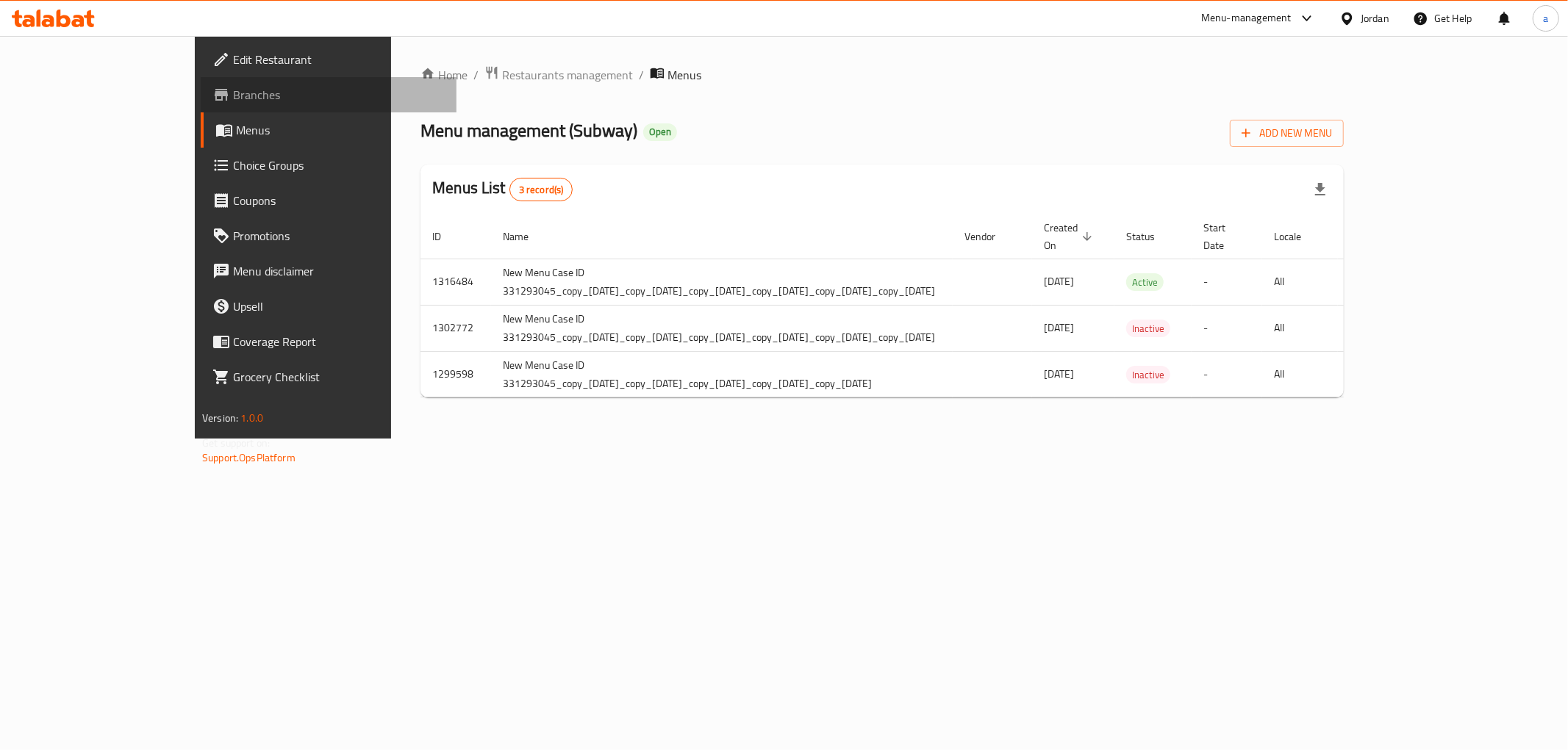
click at [233, 90] on span "Branches" at bounding box center [338, 95] width 212 height 18
